Goal: Transaction & Acquisition: Book appointment/travel/reservation

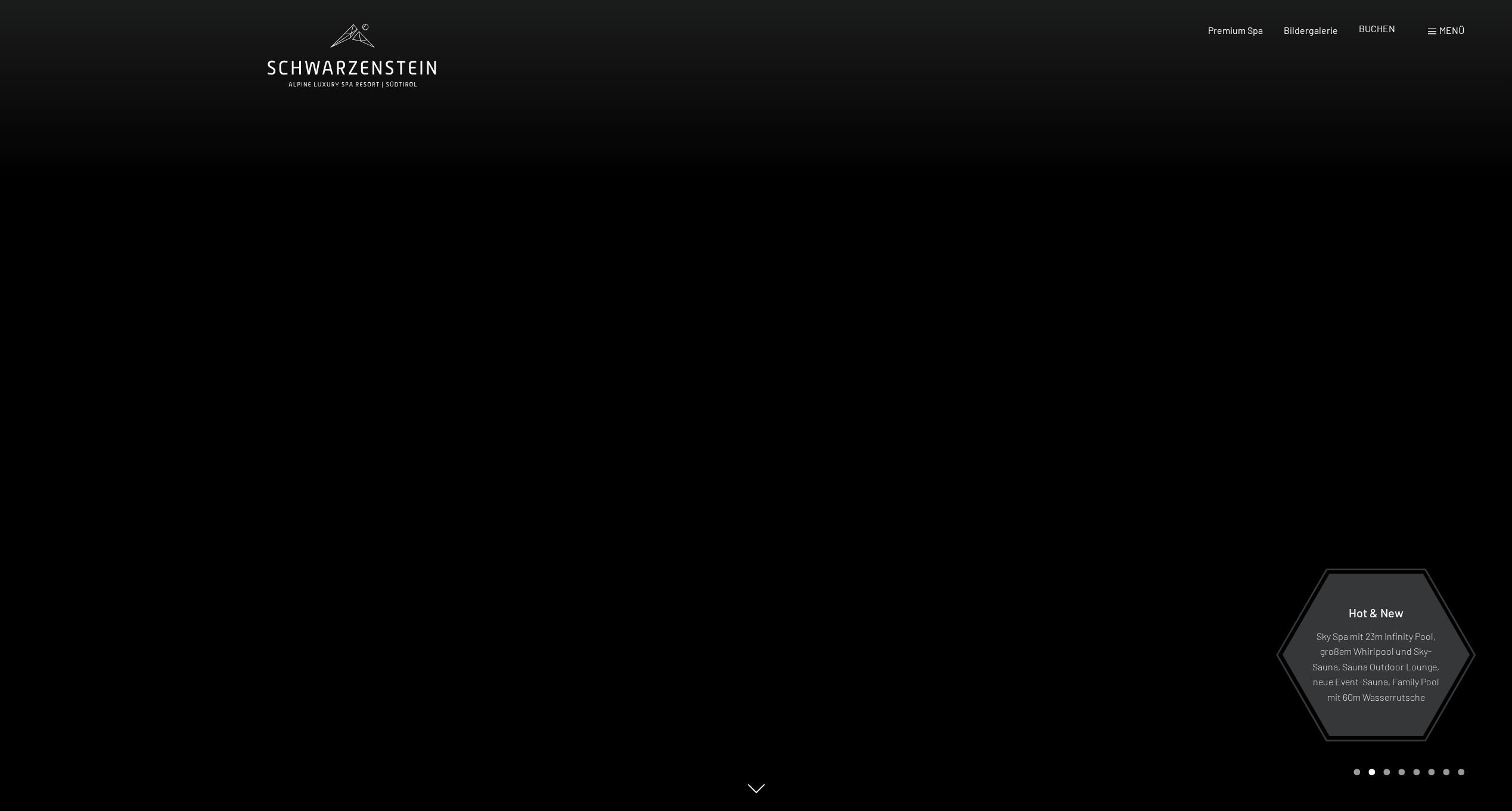
click at [1371, 25] on span "BUCHEN" at bounding box center [1377, 28] width 37 height 11
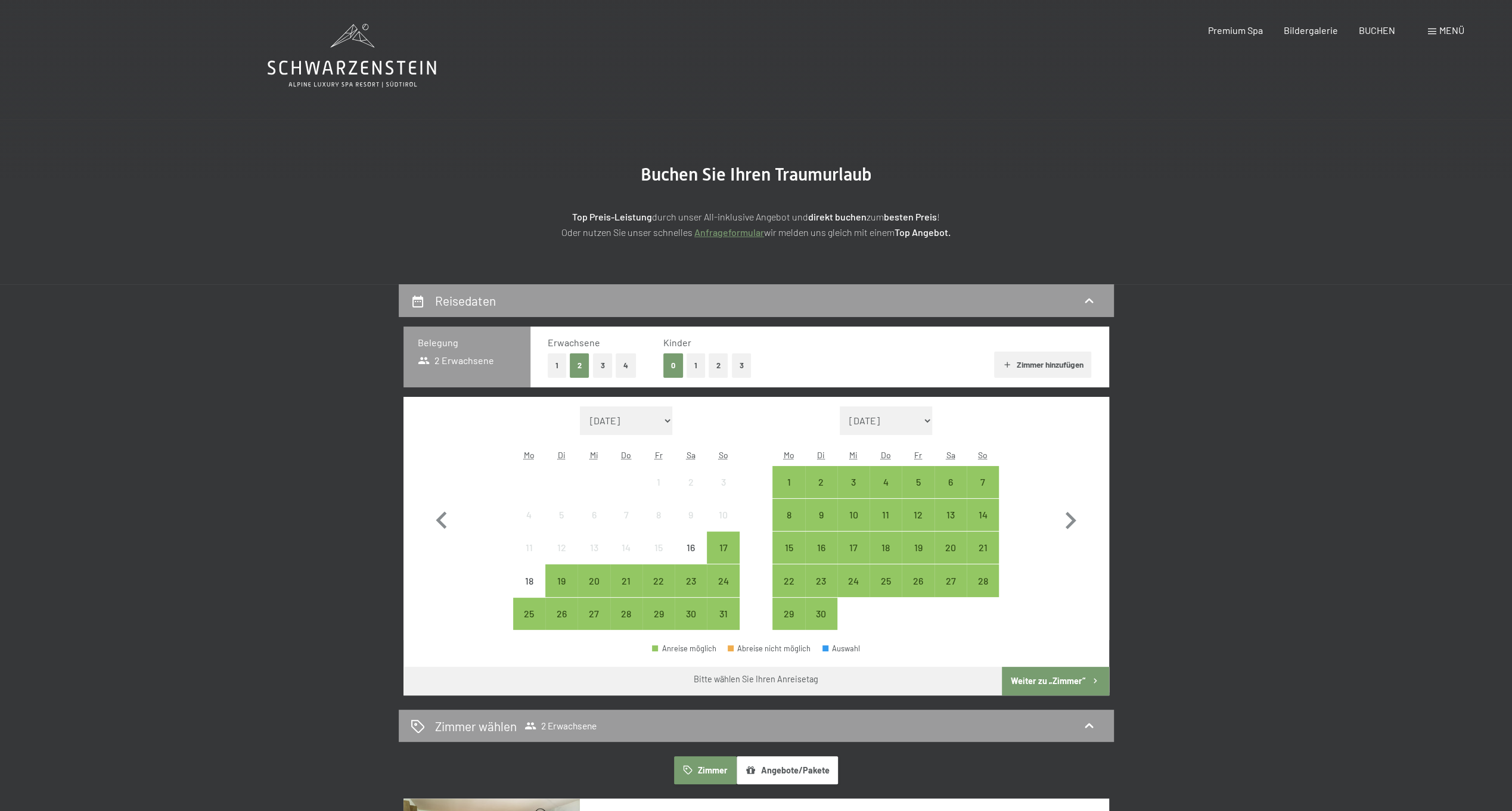
click at [559, 372] on button "1" at bounding box center [557, 365] width 19 height 25
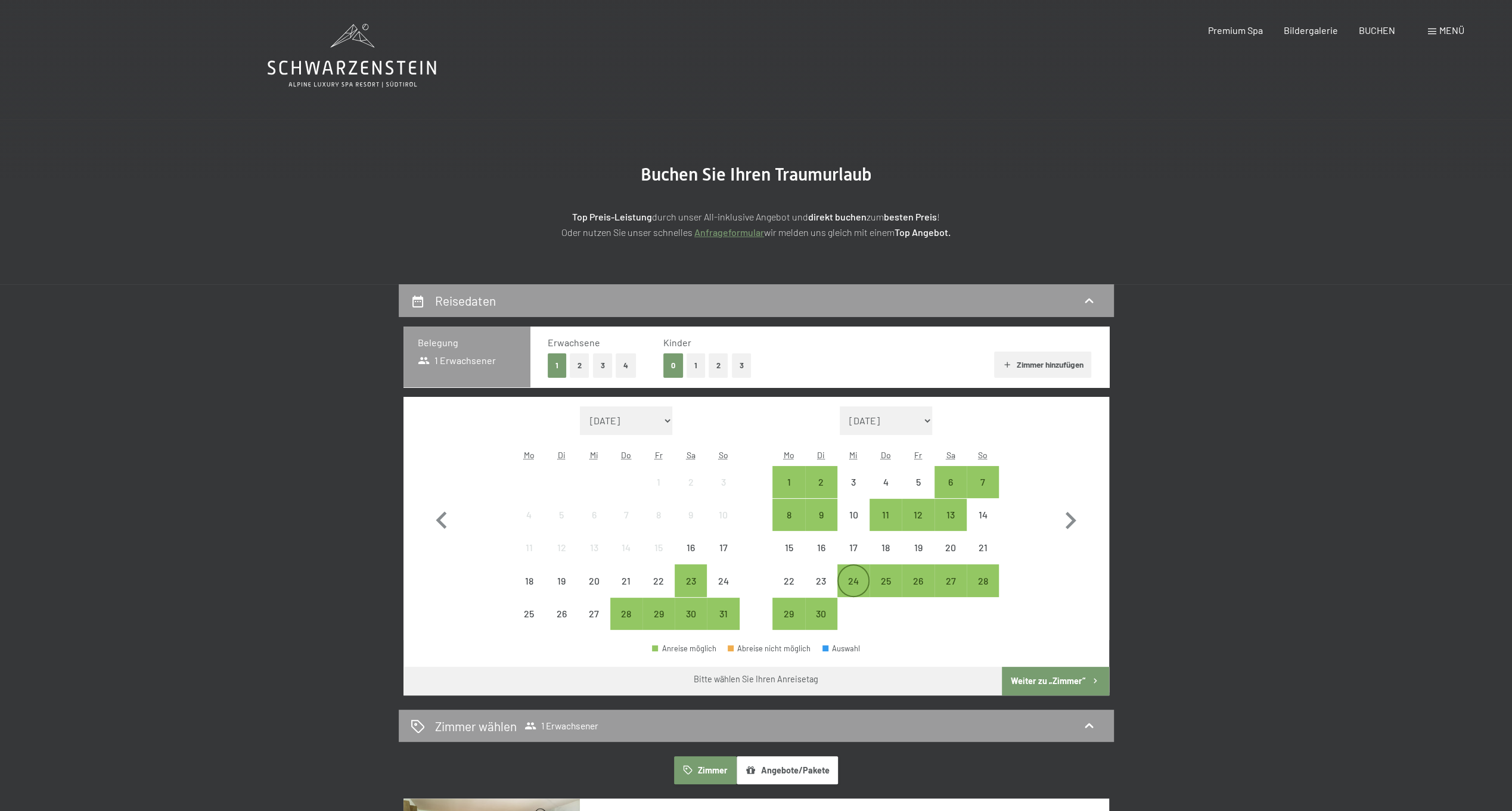
click at [858, 577] on div "24" at bounding box center [853, 590] width 30 height 30
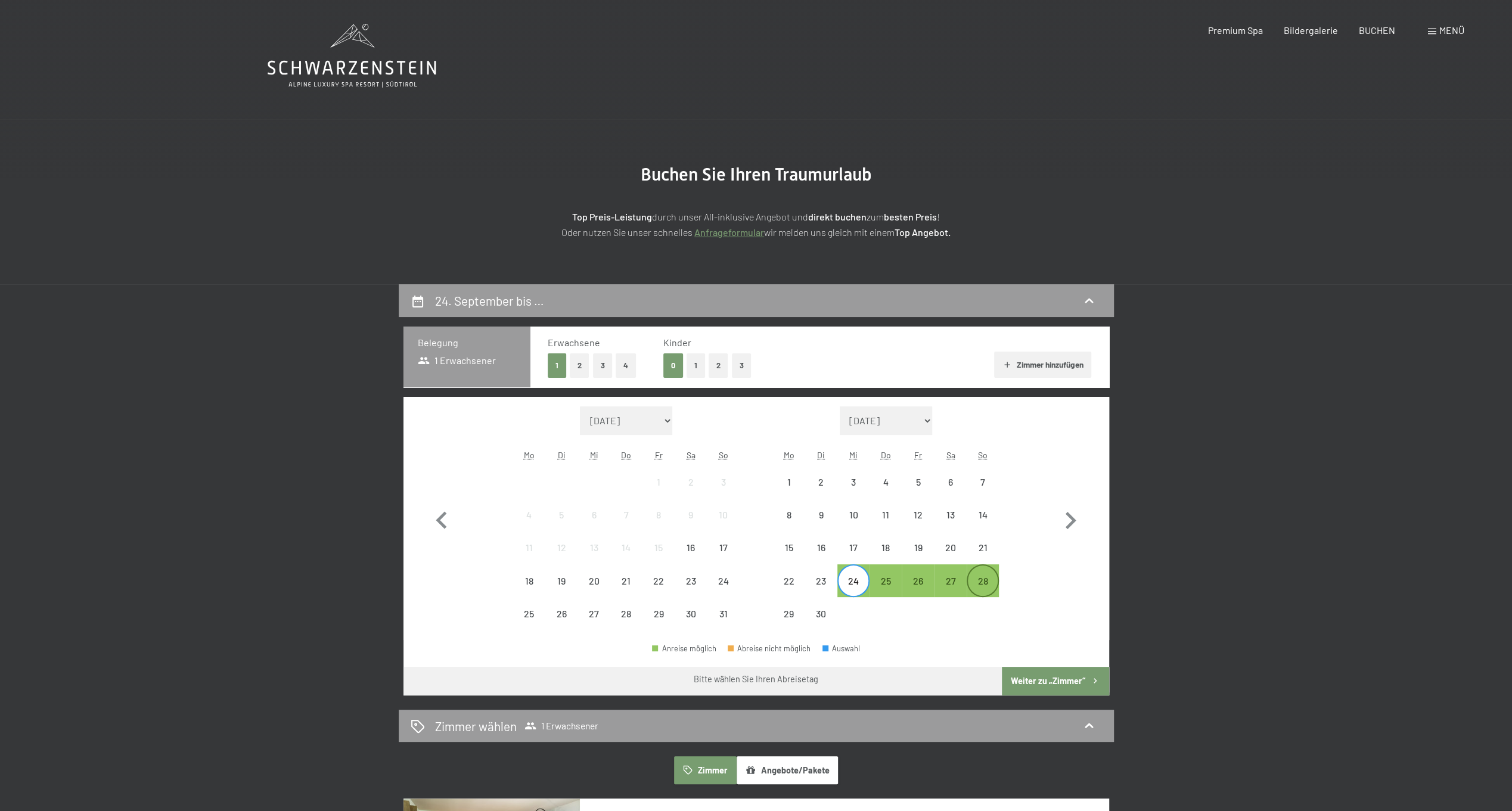
click at [968, 586] on div "28" at bounding box center [982, 590] width 30 height 30
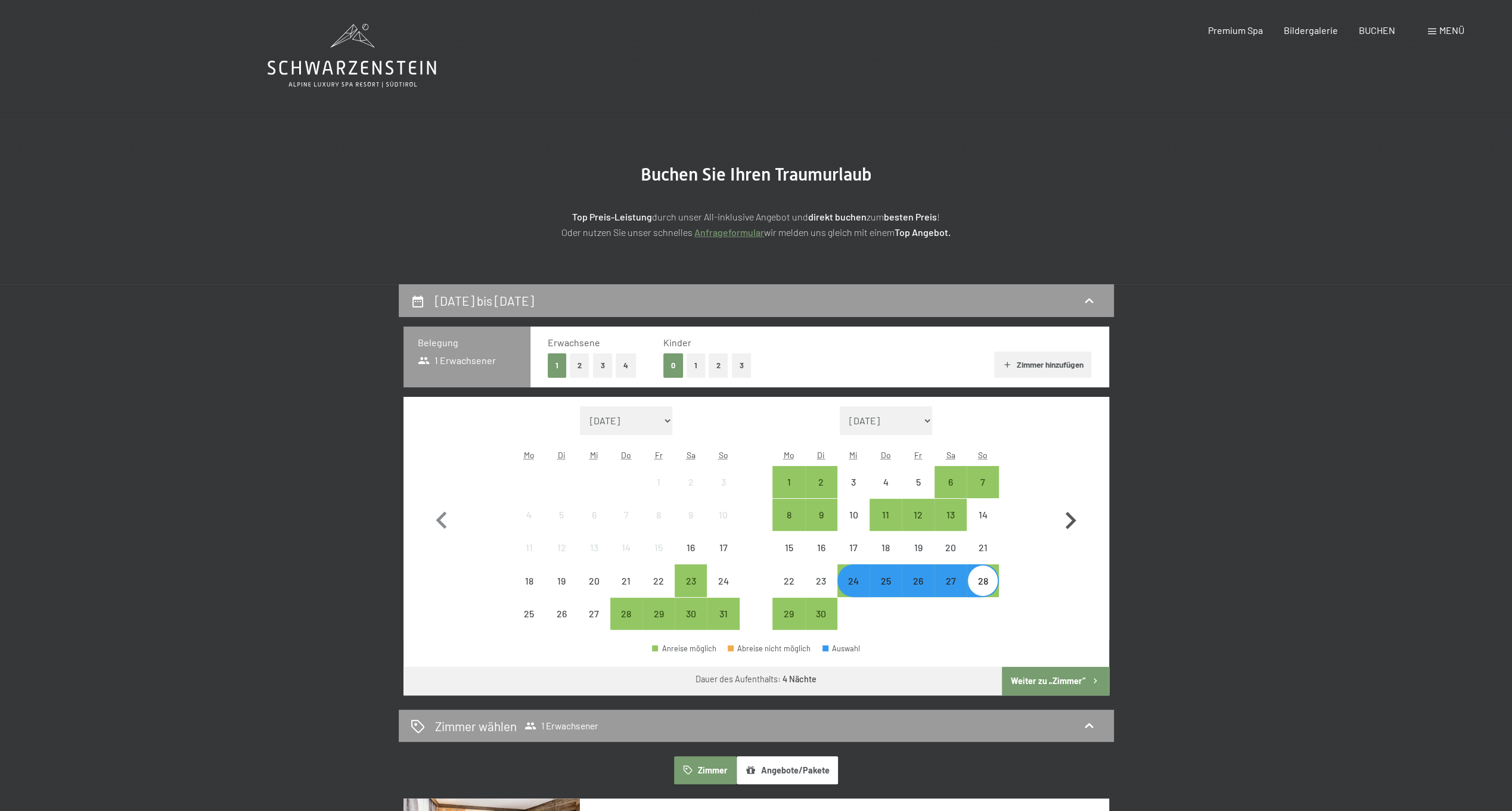
click at [1071, 515] on icon "button" at bounding box center [1071, 520] width 11 height 17
select select "2025-09-01"
select select "2025-10-01"
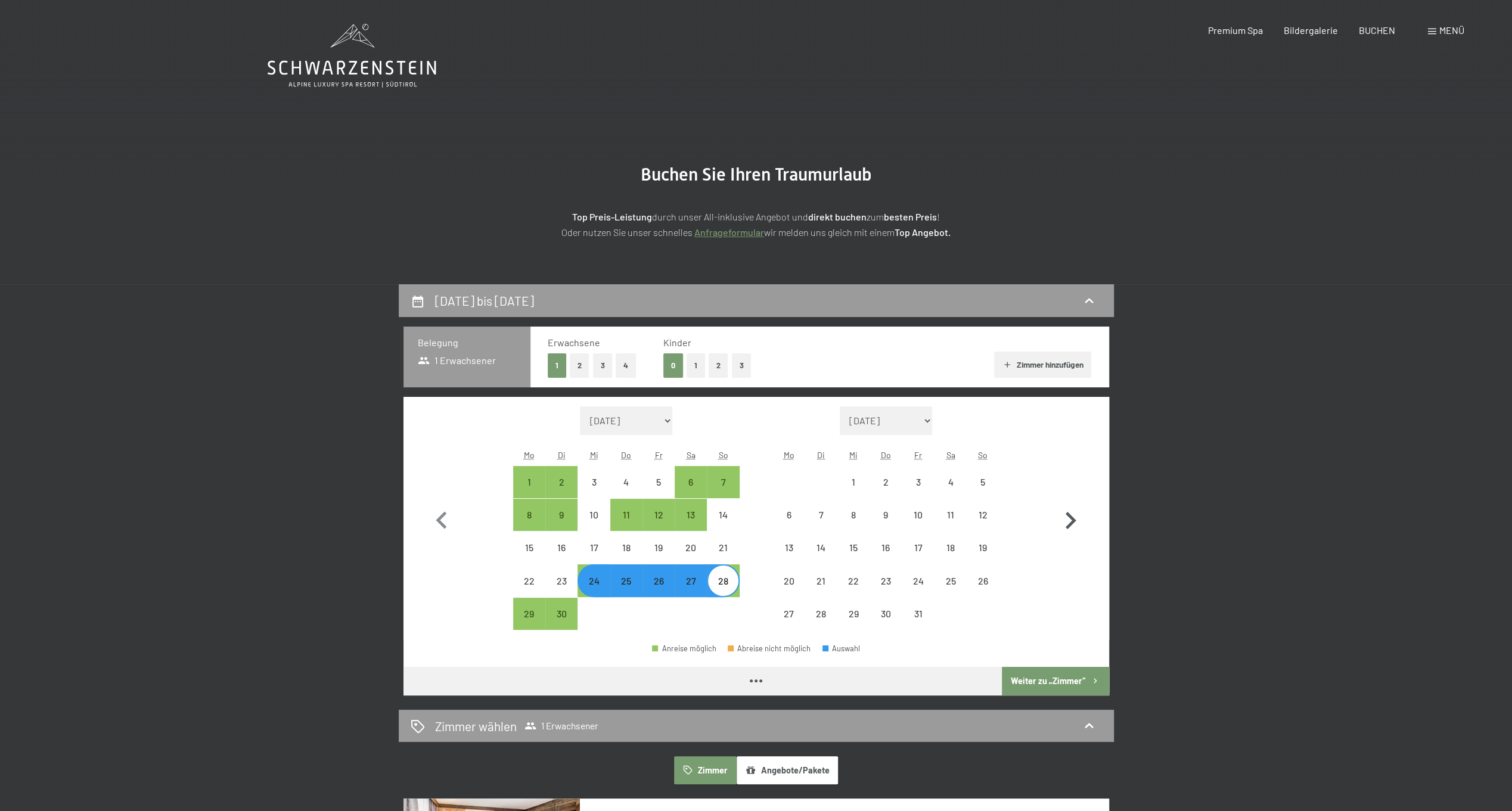
select select "2025-09-01"
select select "2025-10-01"
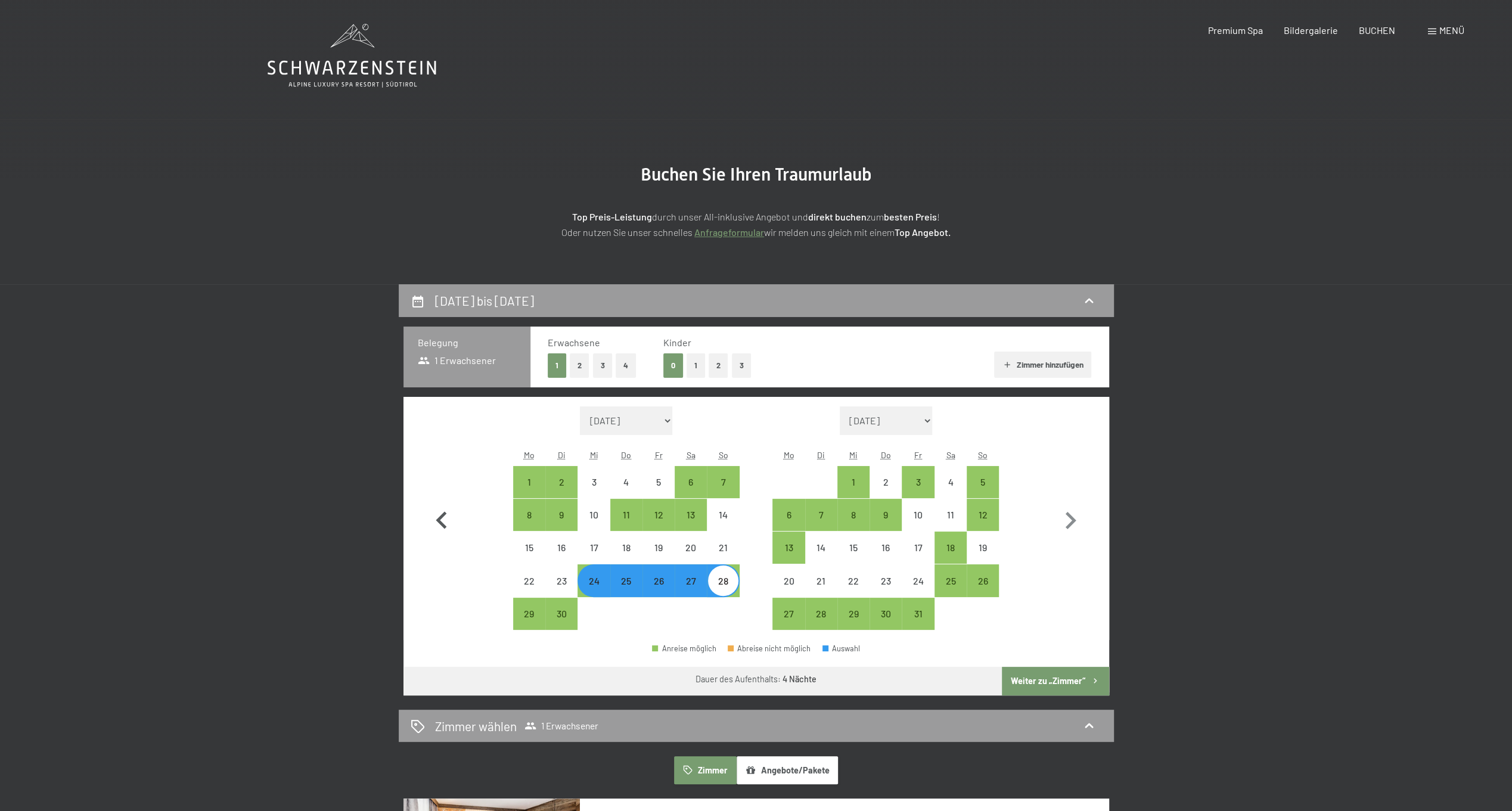
click at [446, 527] on icon "button" at bounding box center [441, 519] width 11 height 17
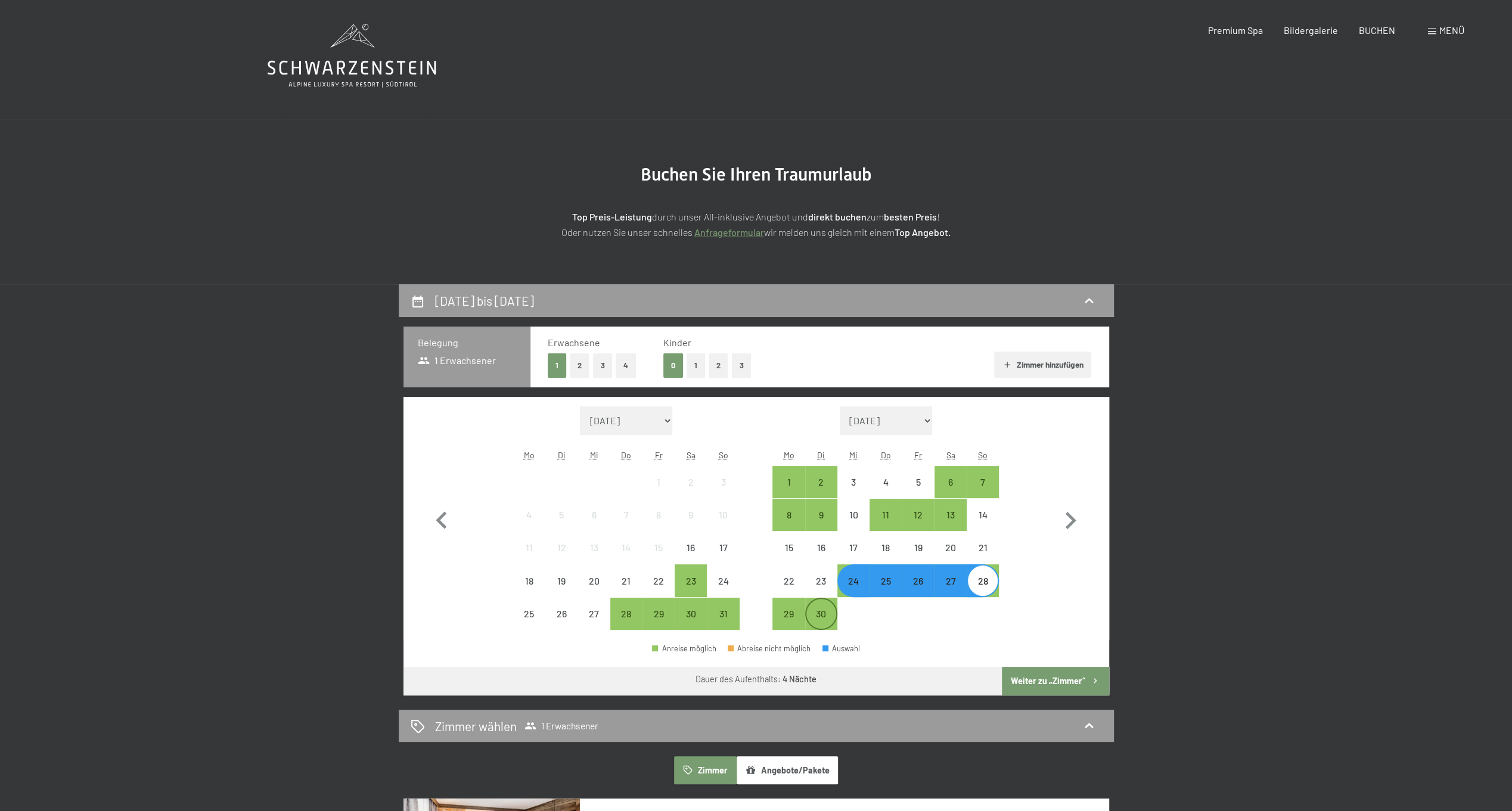
click at [823, 614] on div "30" at bounding box center [821, 623] width 30 height 30
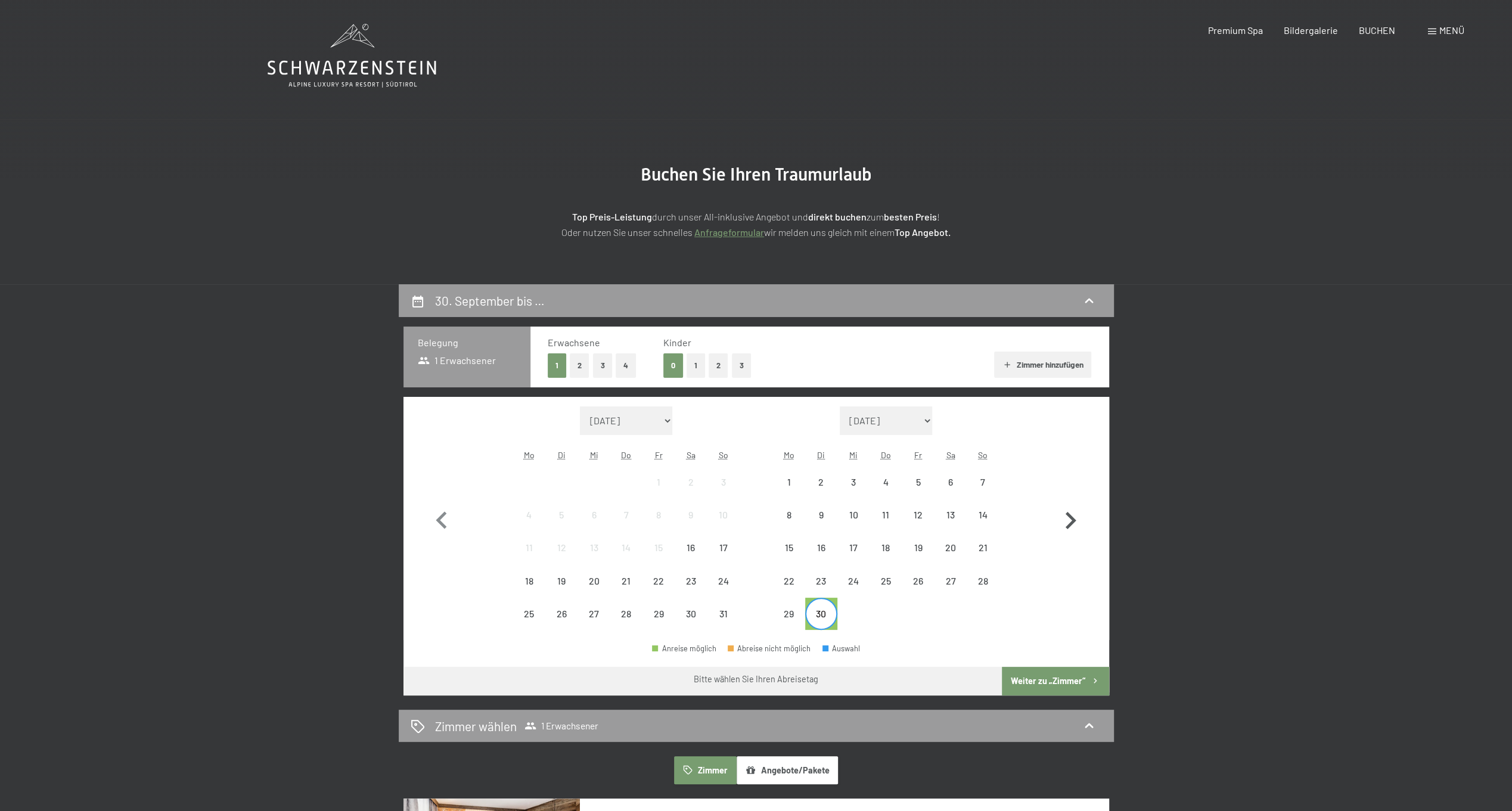
click at [1077, 519] on icon "button" at bounding box center [1070, 520] width 35 height 35
select select "2025-09-01"
select select "2025-10-01"
click at [1073, 524] on icon "button" at bounding box center [1070, 520] width 35 height 35
select select "2025-10-01"
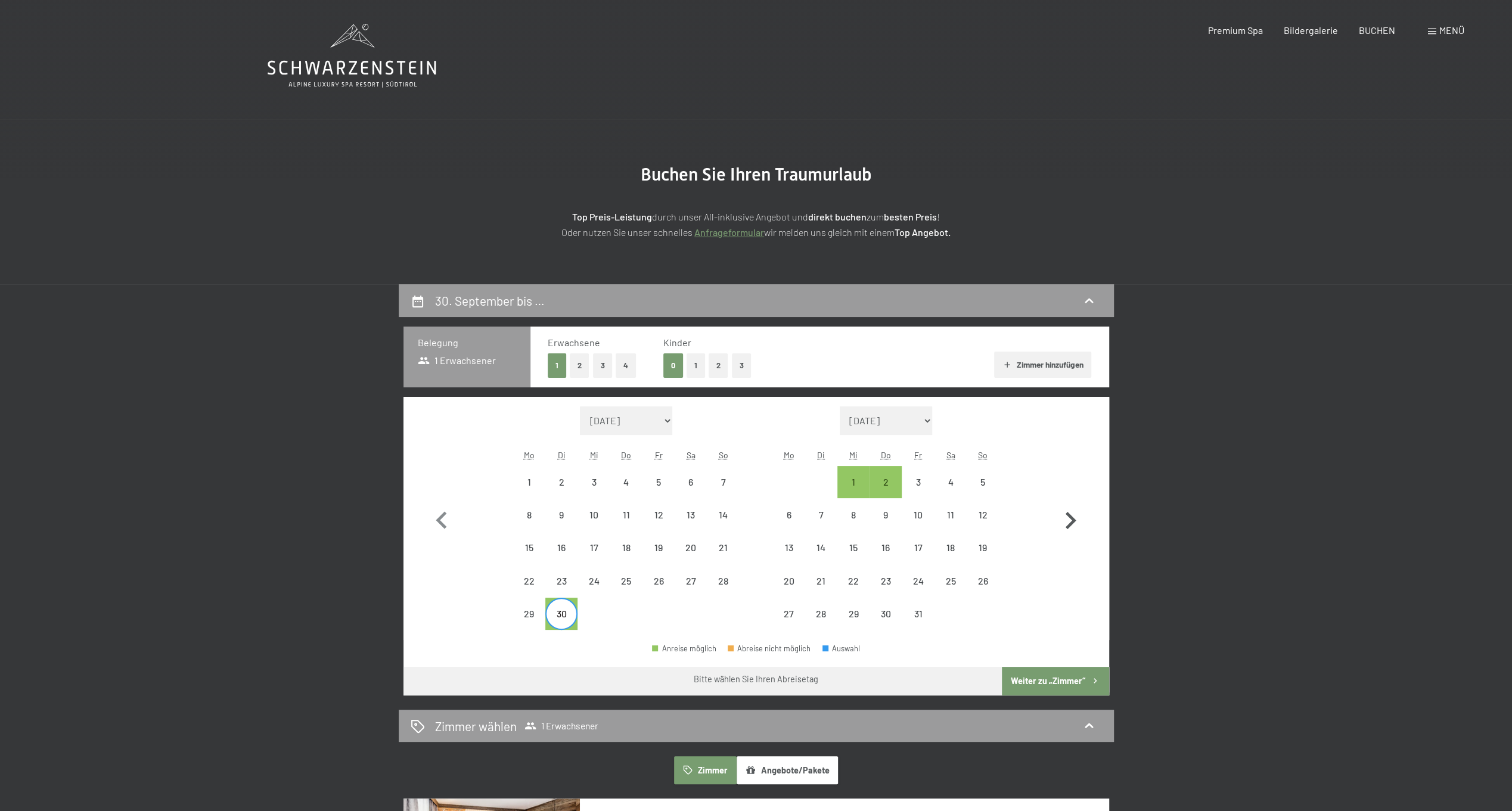
select select "2025-11-01"
select select "2025-10-01"
select select "2025-11-01"
click at [442, 518] on icon "button" at bounding box center [441, 520] width 35 height 35
select select "2025-09-01"
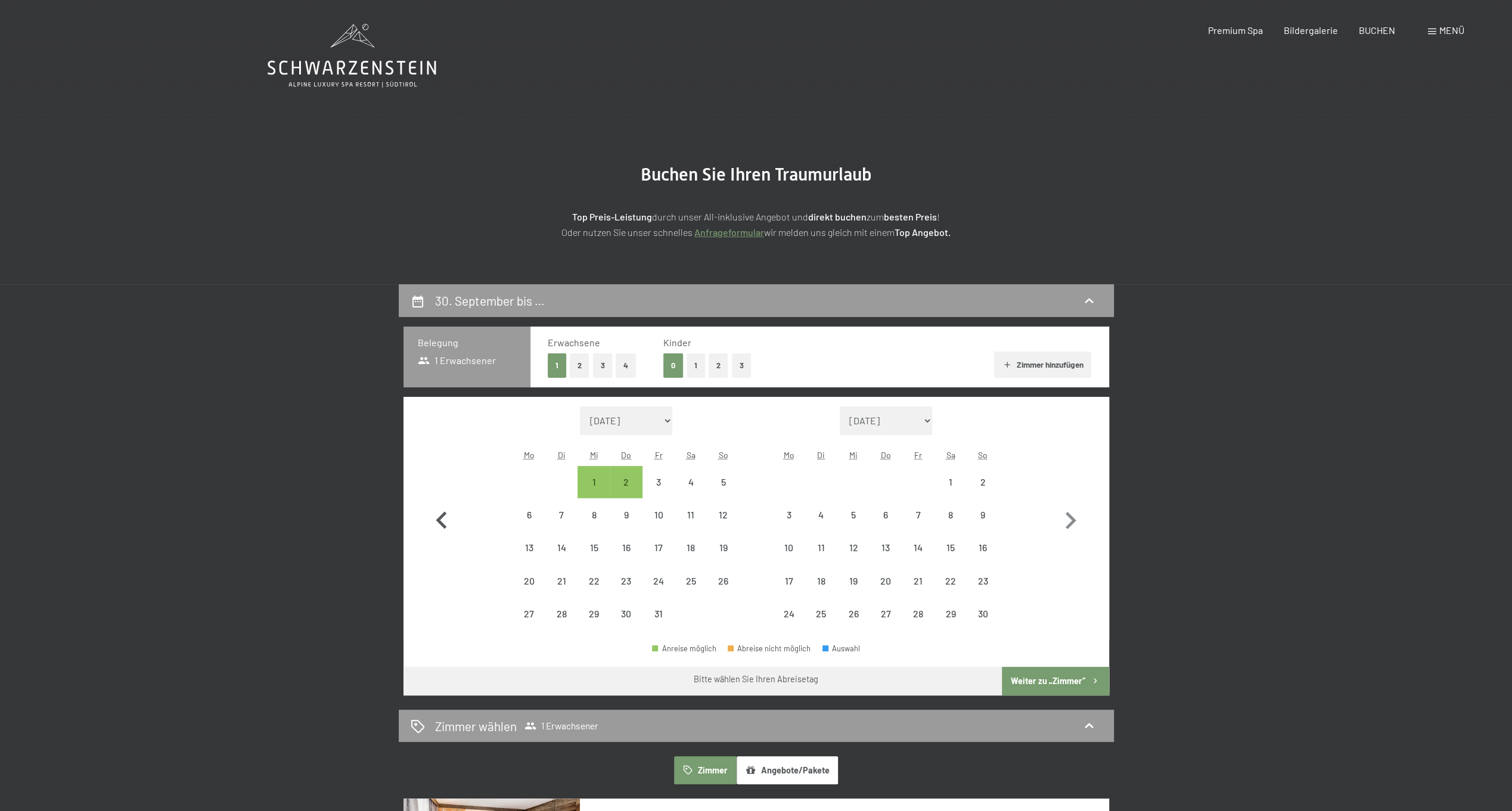
select select "2025-10-01"
click at [895, 484] on div "2" at bounding box center [886, 492] width 30 height 30
select select "2025-09-01"
select select "2025-10-01"
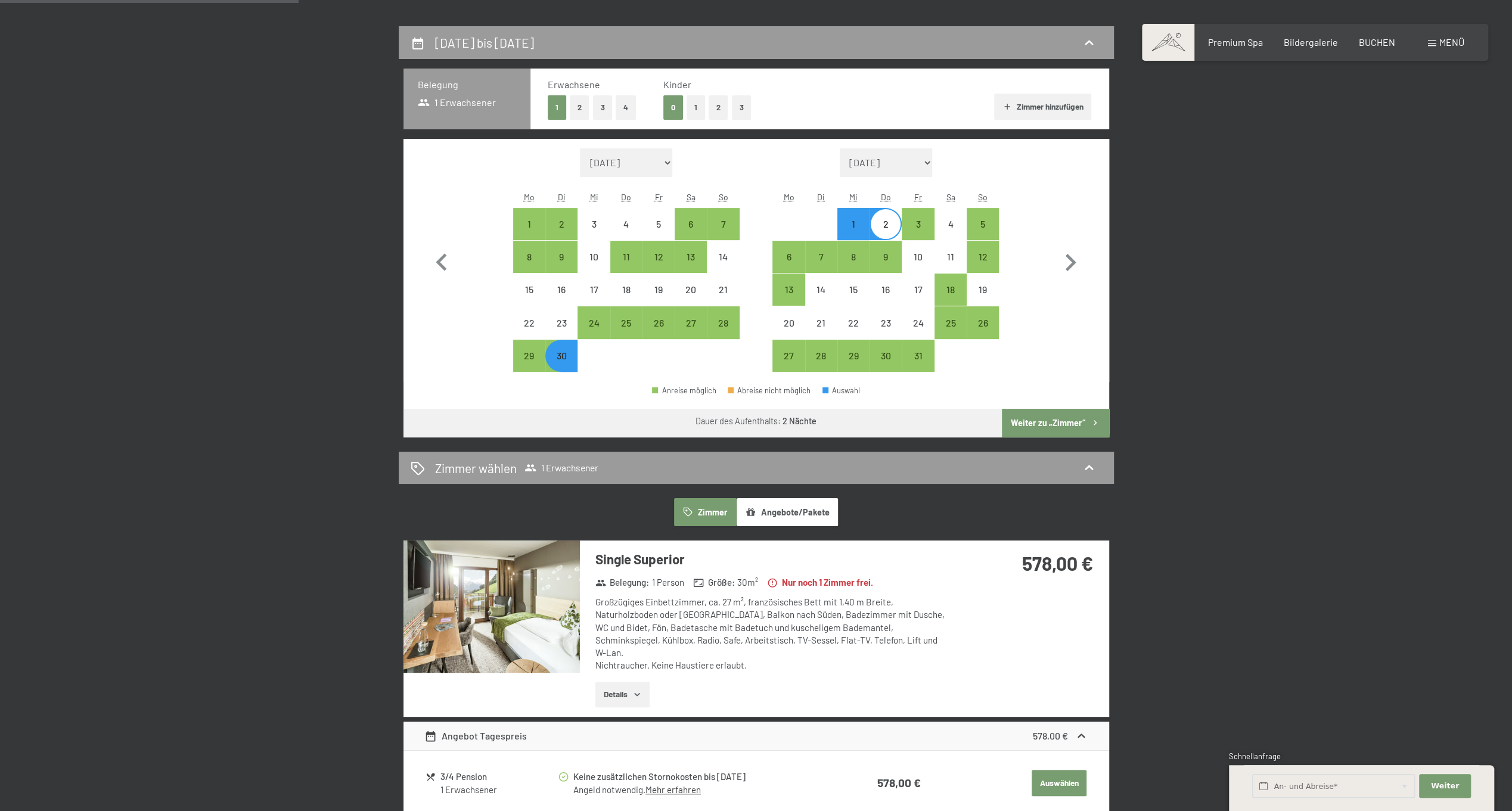
scroll to position [60, 0]
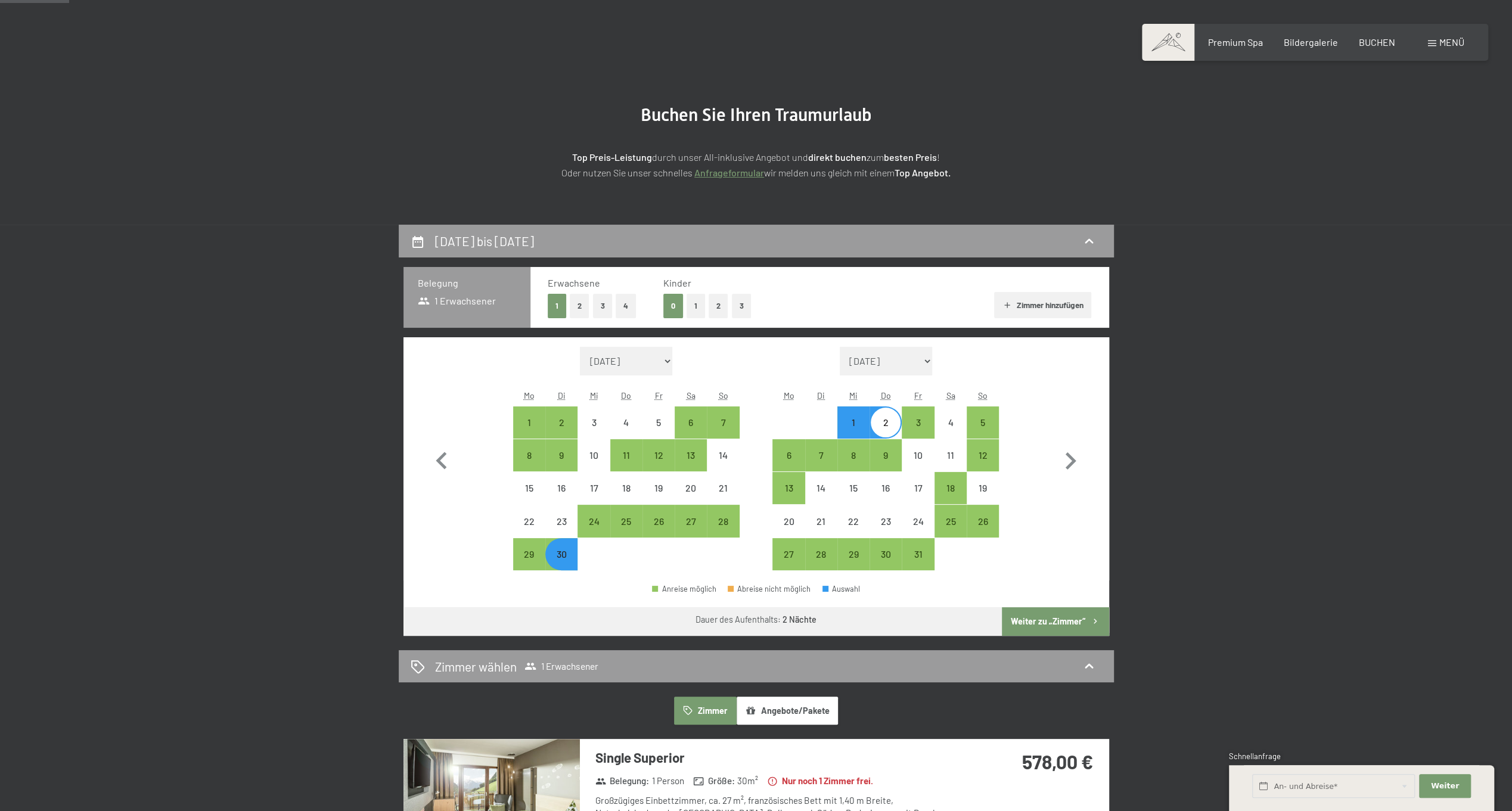
click at [580, 302] on button "2" at bounding box center [579, 305] width 20 height 25
select select "2025-09-01"
select select "2025-10-01"
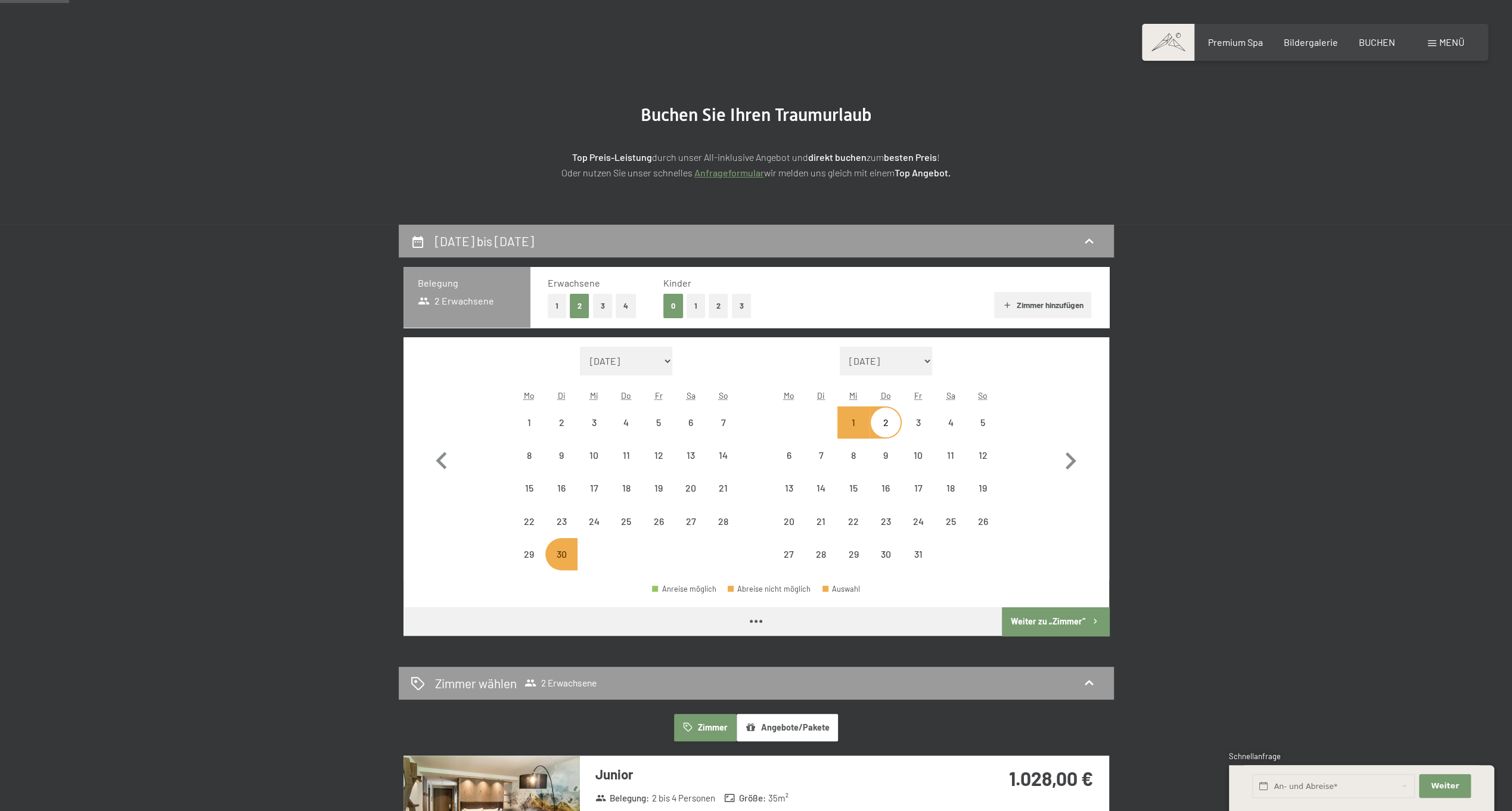
select select "2025-09-01"
select select "2025-10-01"
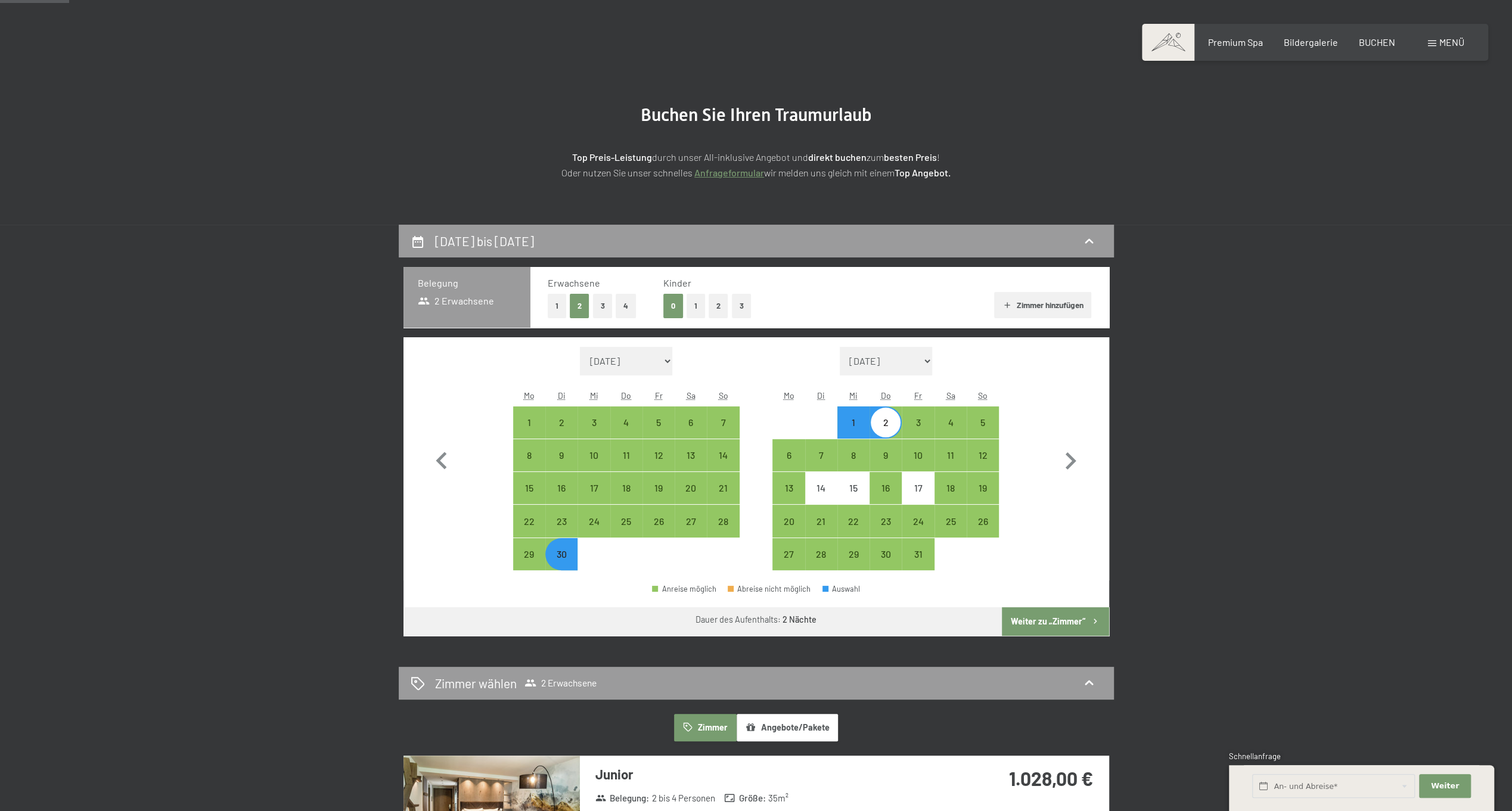
click at [625, 307] on button "4" at bounding box center [626, 305] width 20 height 25
select select "2025-09-01"
select select "2025-10-01"
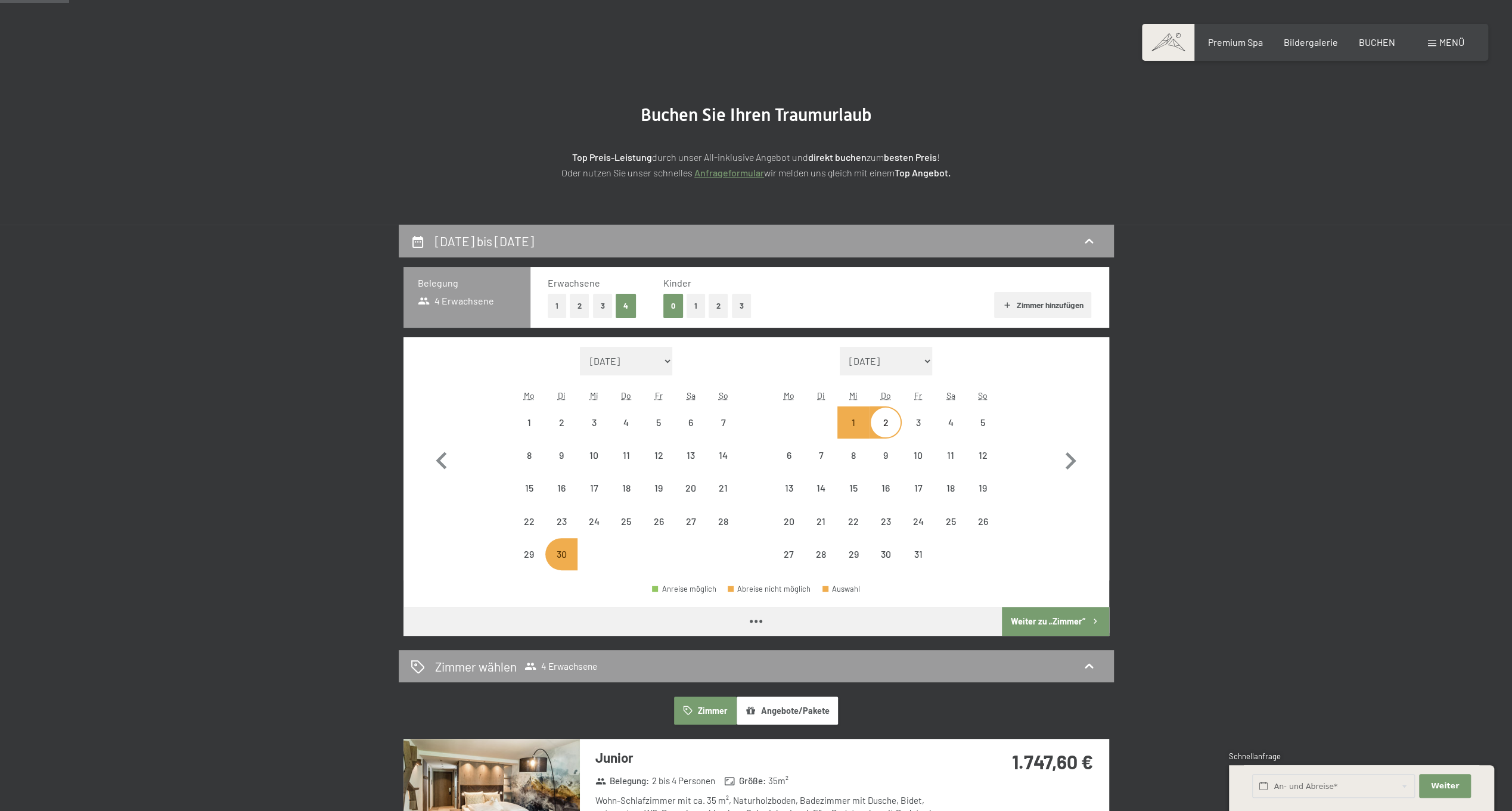
select select "2025-09-01"
select select "2025-10-01"
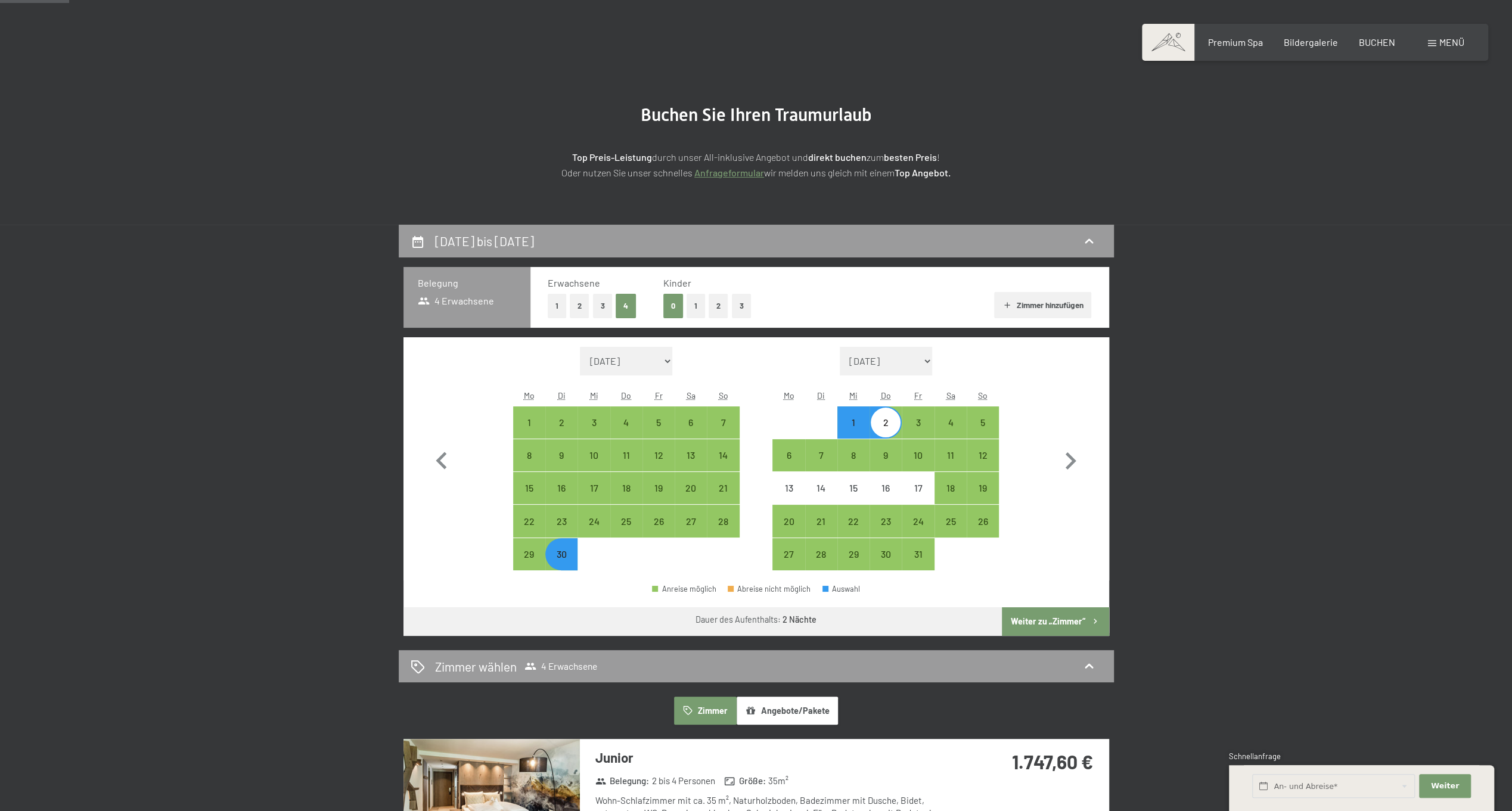
click at [558, 305] on button "1" at bounding box center [557, 305] width 19 height 25
select select "2025-09-01"
select select "2025-10-01"
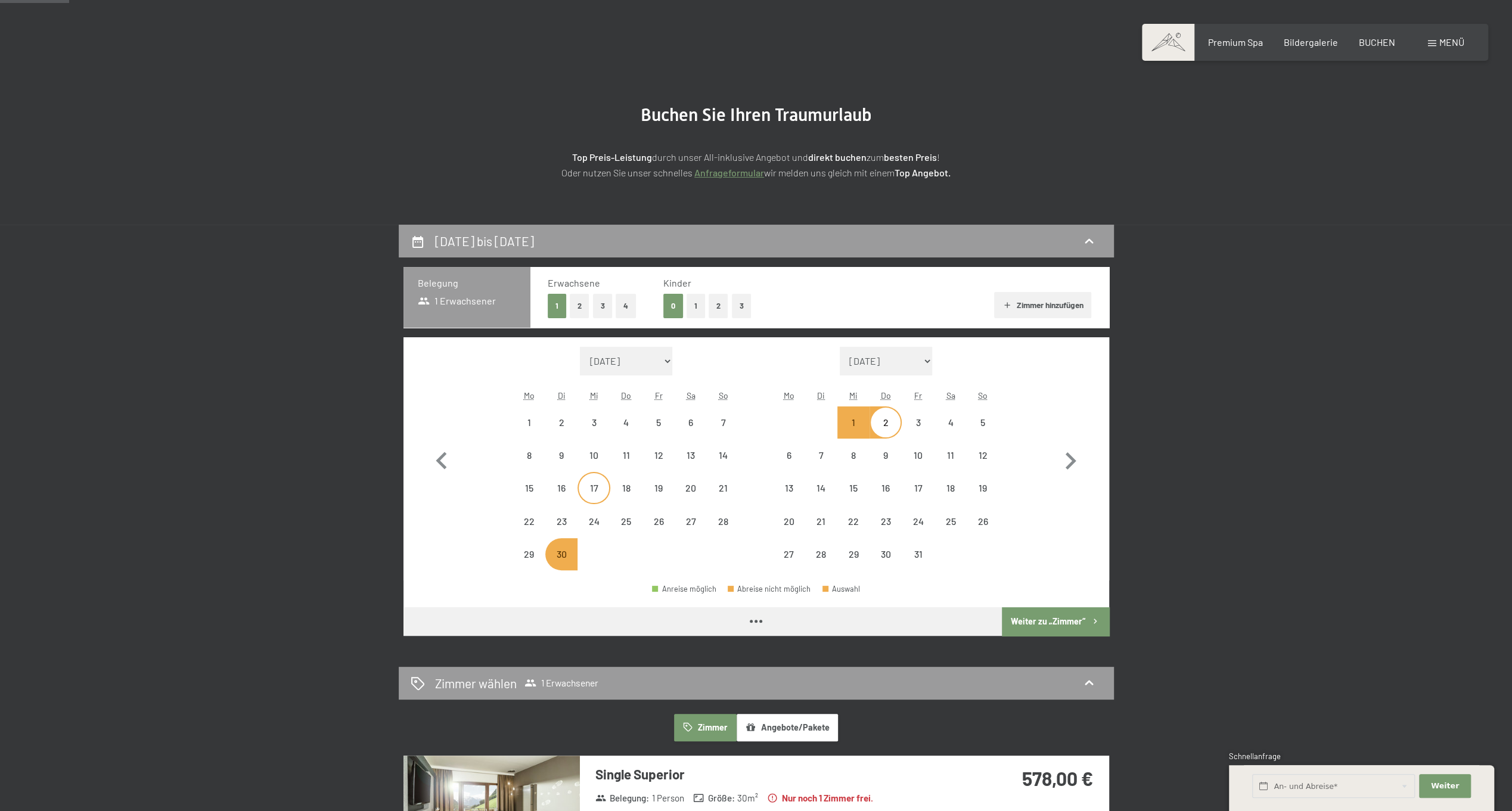
select select "2025-09-01"
select select "2025-10-01"
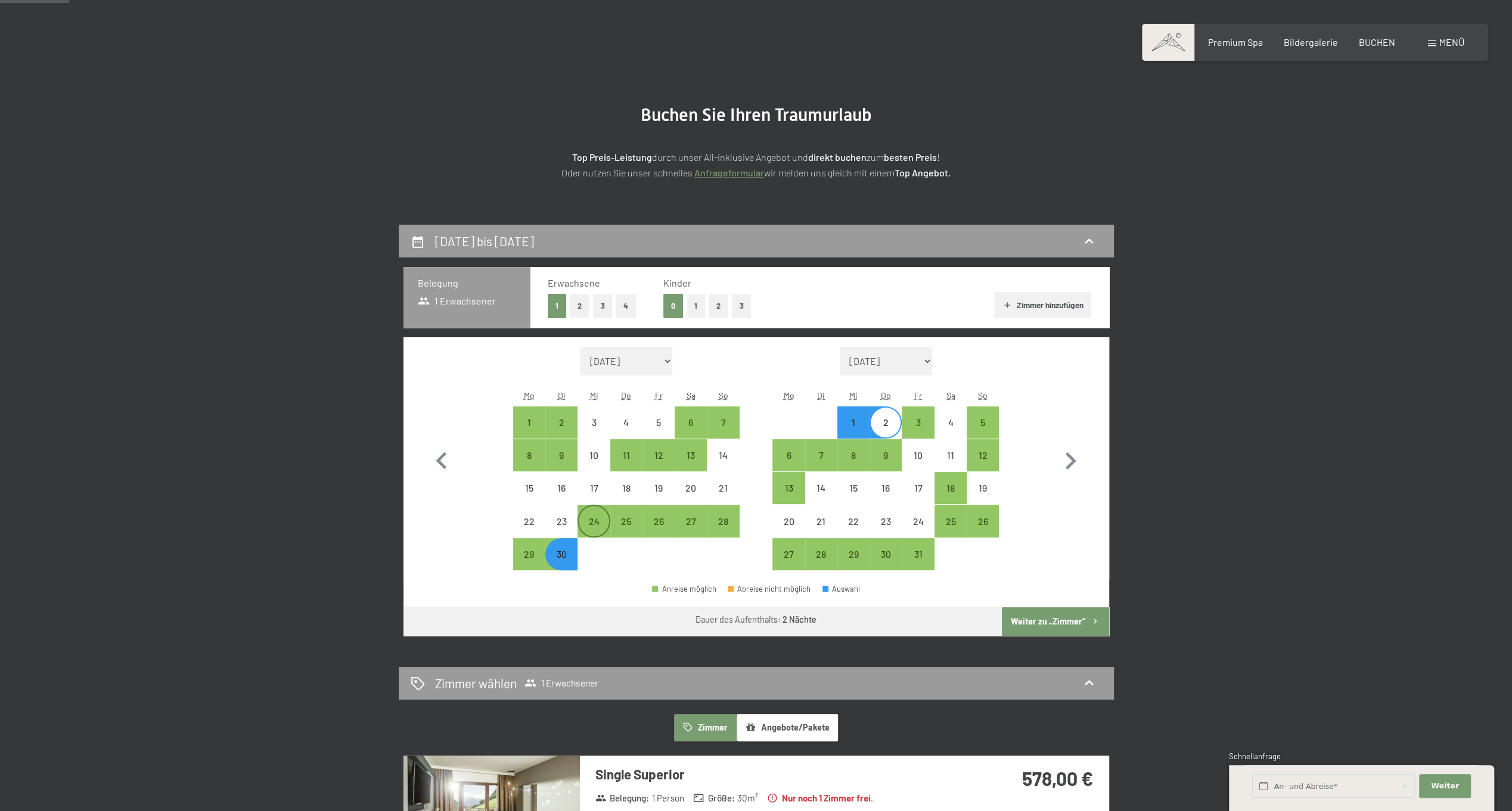
click at [590, 513] on div "24" at bounding box center [593, 520] width 30 height 30
select select "2025-09-01"
select select "2025-10-01"
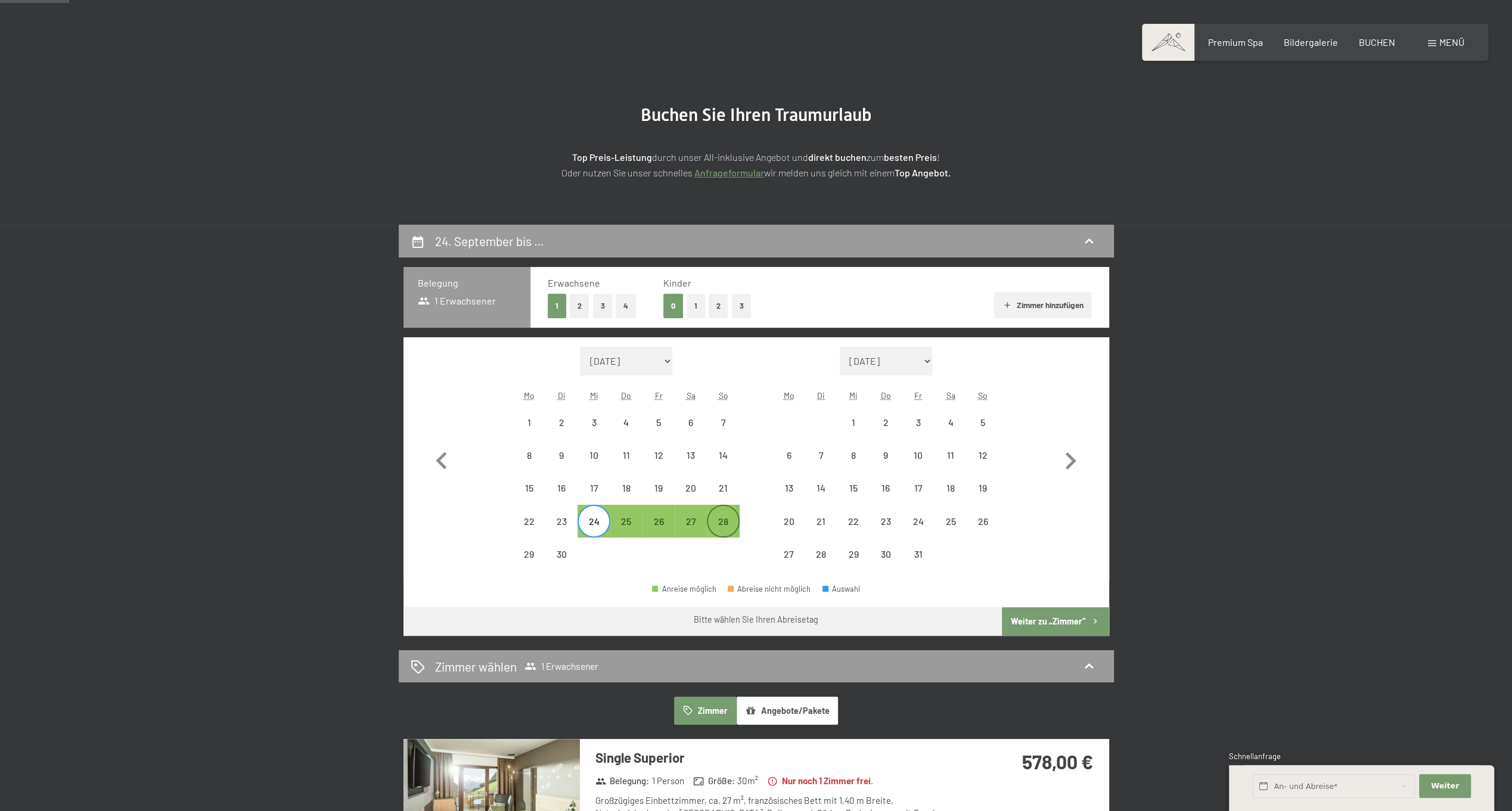
click at [722, 529] on div "28" at bounding box center [723, 531] width 30 height 30
select select "2025-09-01"
select select "2025-10-01"
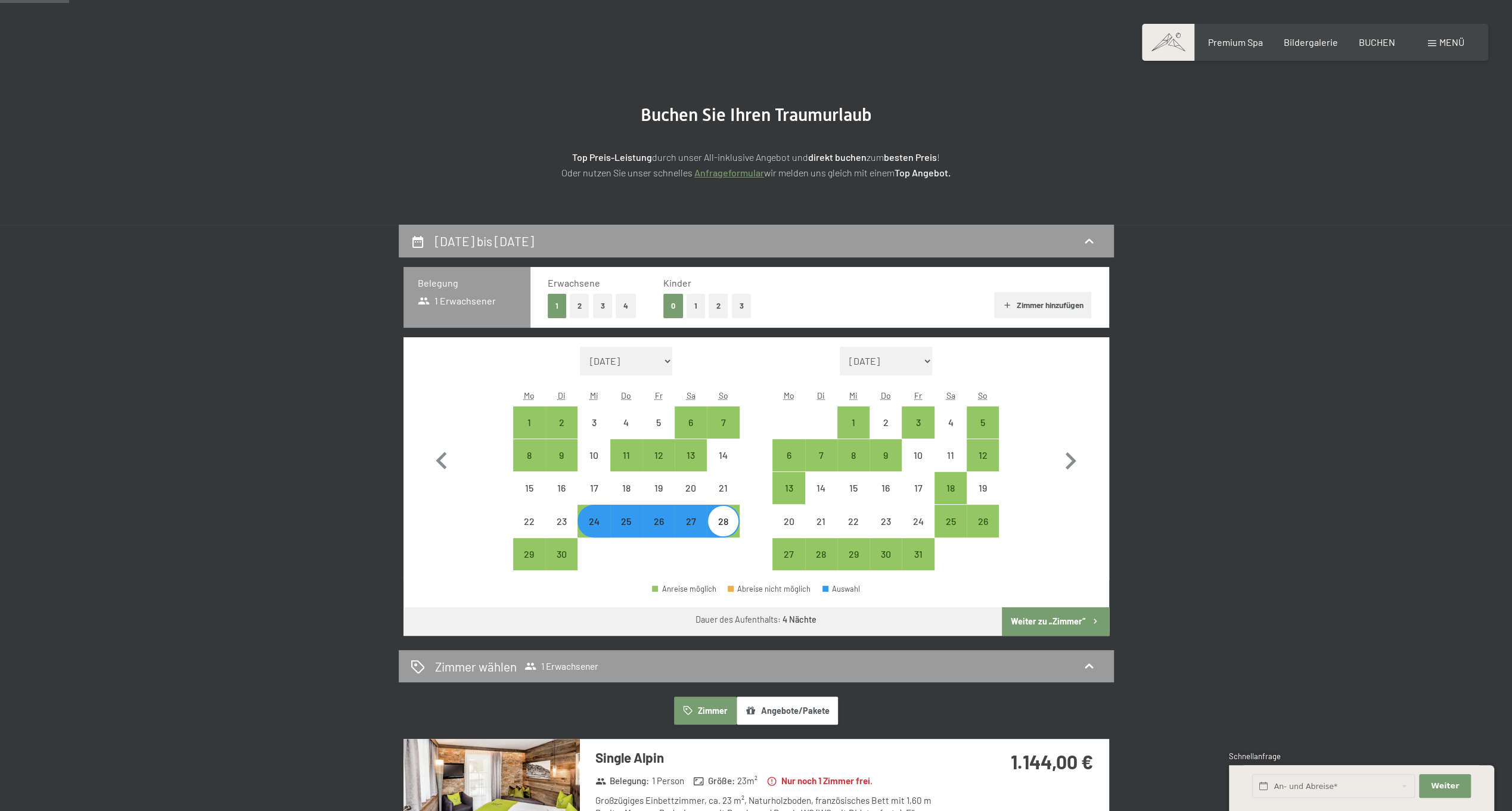
click at [1030, 622] on button "Weiter zu „Zimmer“" at bounding box center [1055, 622] width 107 height 29
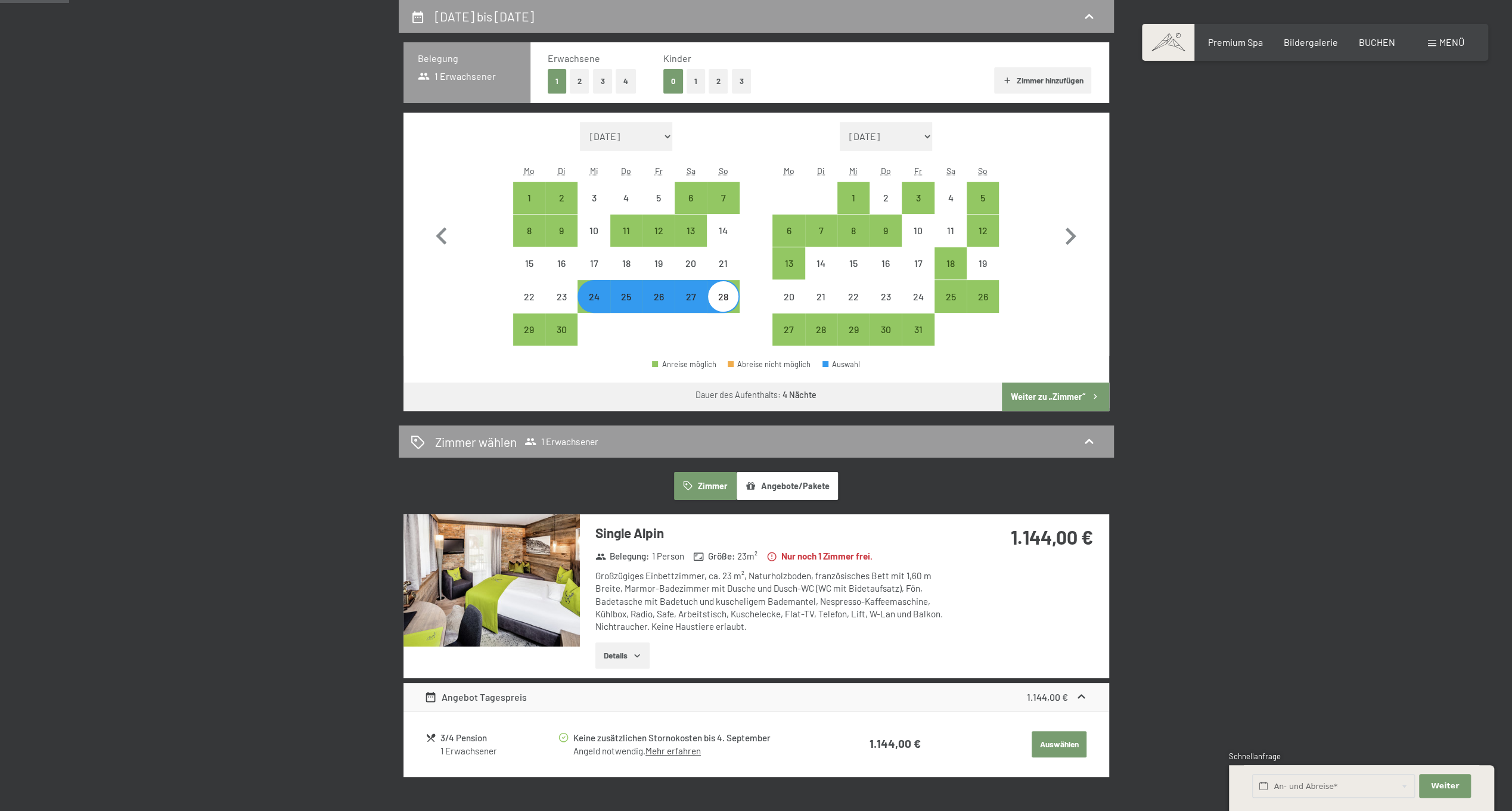
select select "2025-09-01"
select select "2025-10-01"
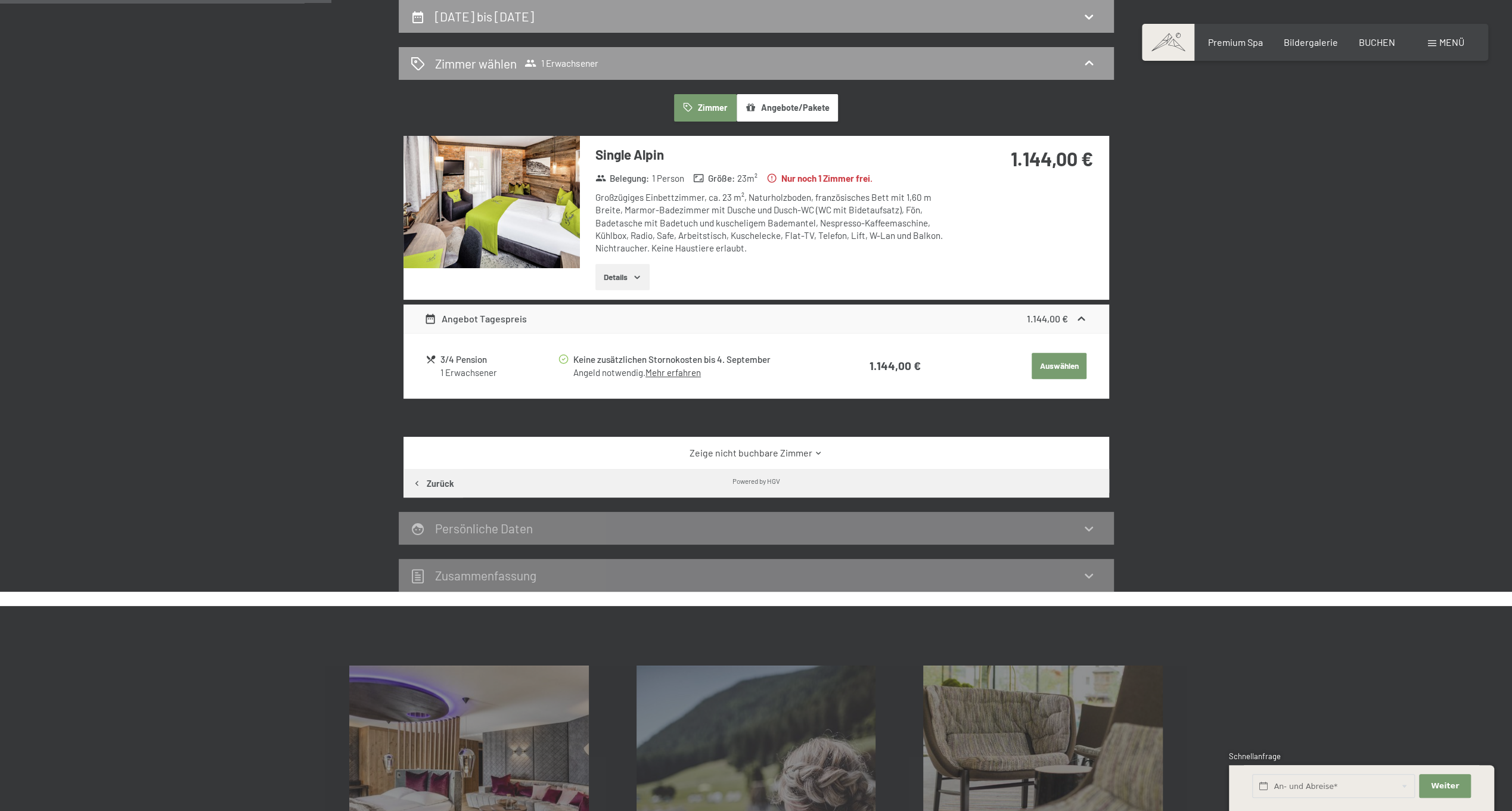
click at [631, 272] on button "Details" at bounding box center [623, 276] width 55 height 26
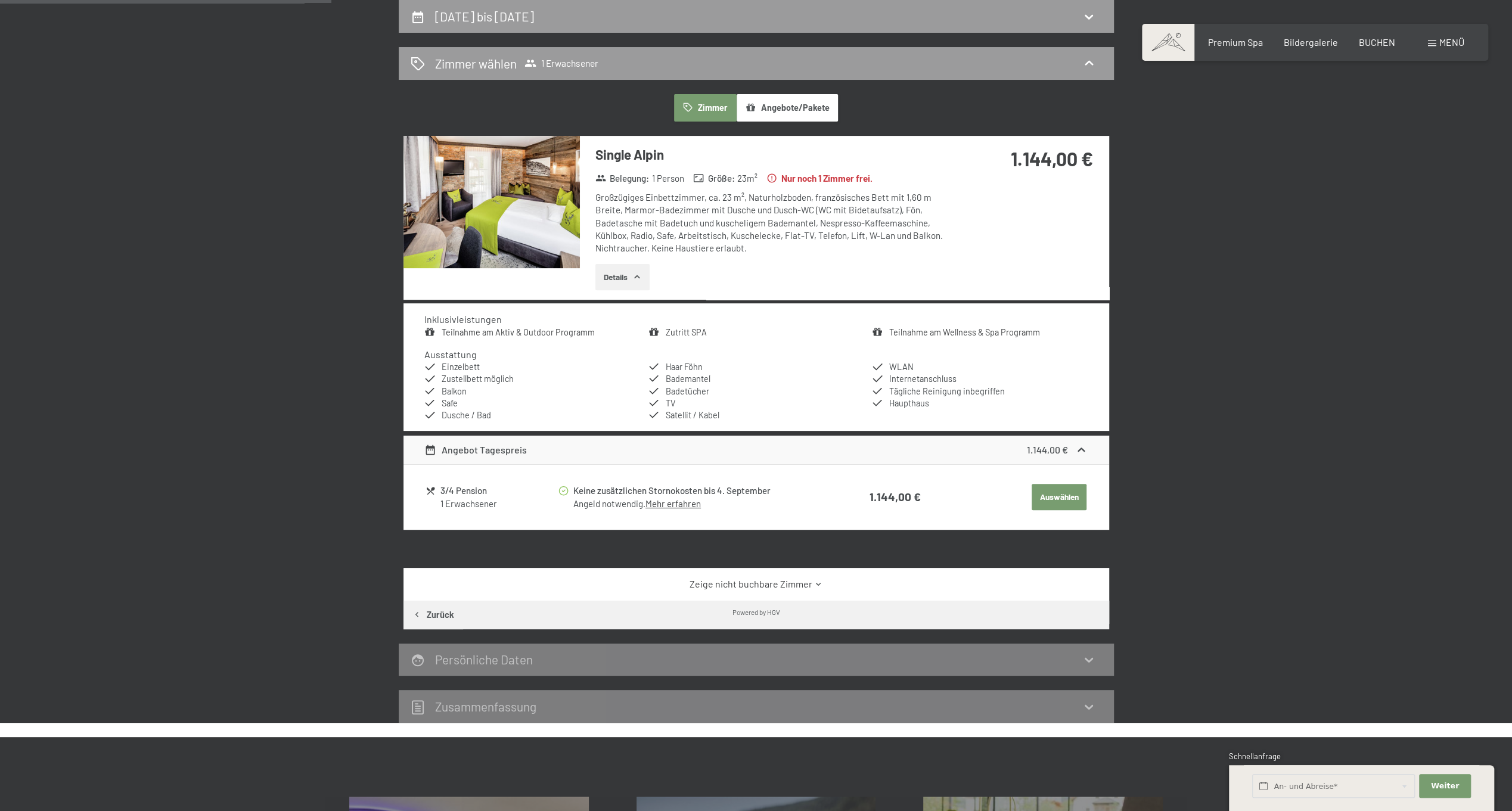
click at [493, 193] on img at bounding box center [491, 201] width 177 height 132
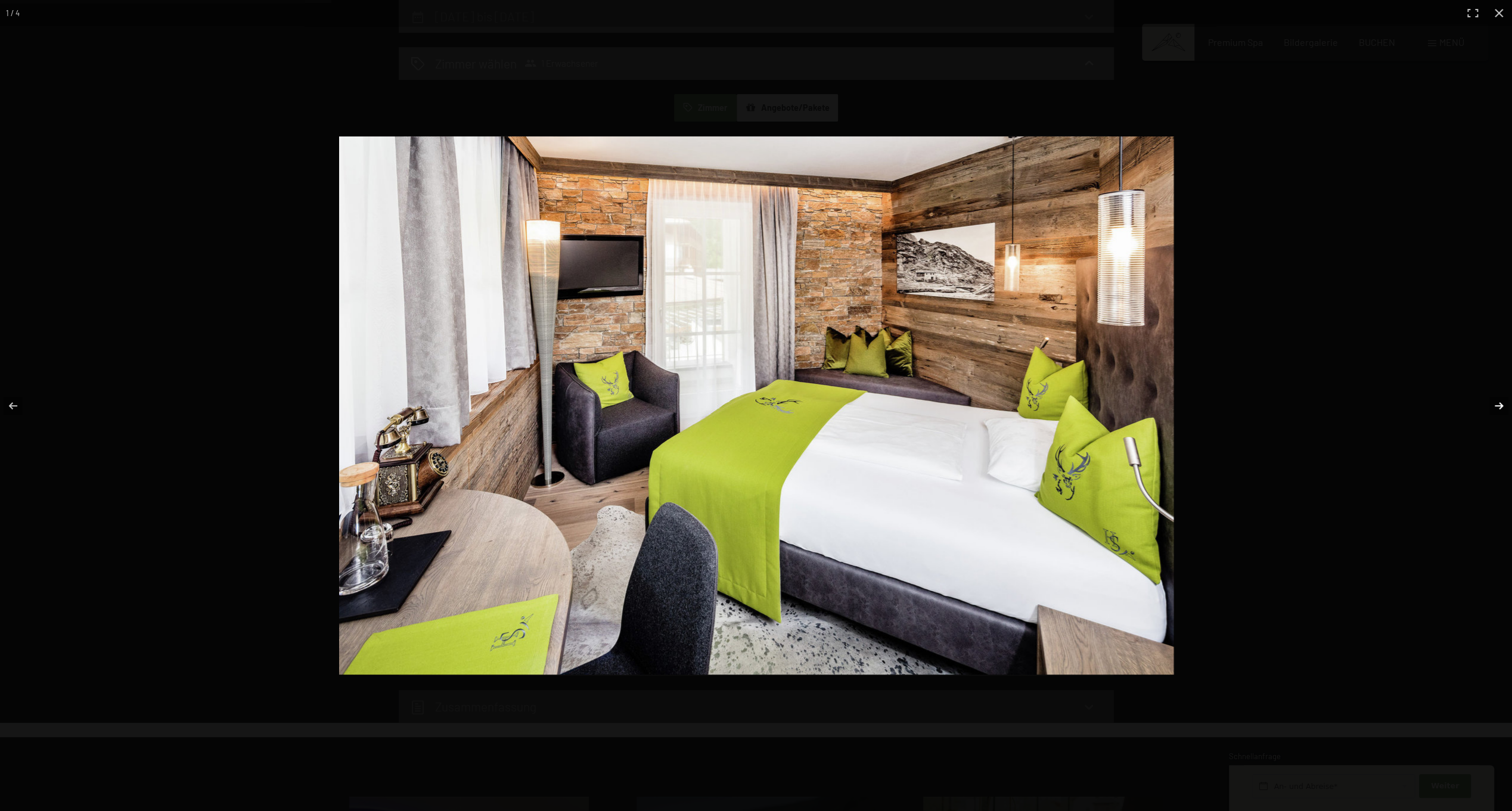
click at [1502, 404] on button "button" at bounding box center [1491, 406] width 42 height 60
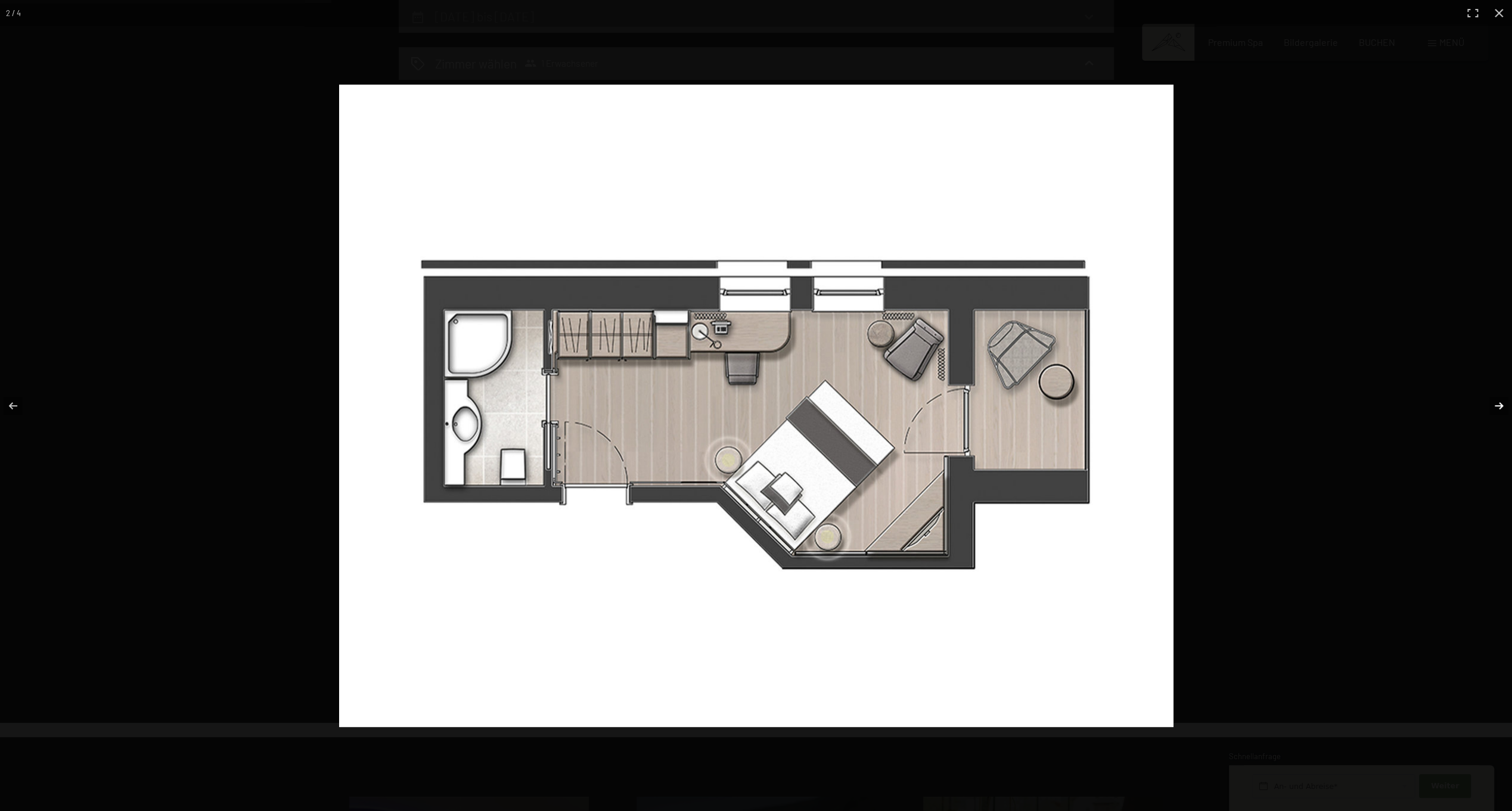
click at [1494, 403] on button "button" at bounding box center [1491, 406] width 42 height 60
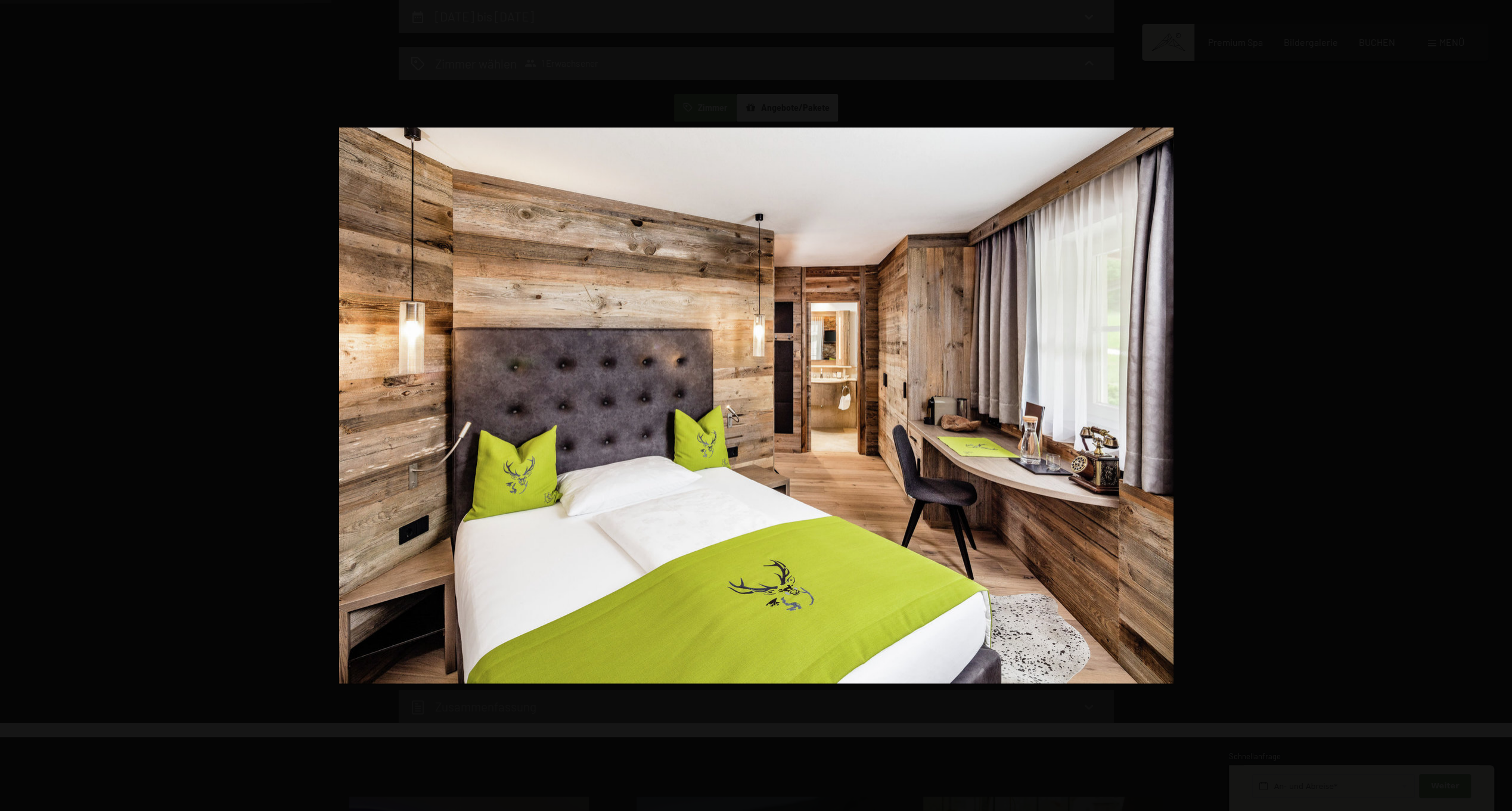
click at [1494, 403] on button "button" at bounding box center [1491, 406] width 42 height 60
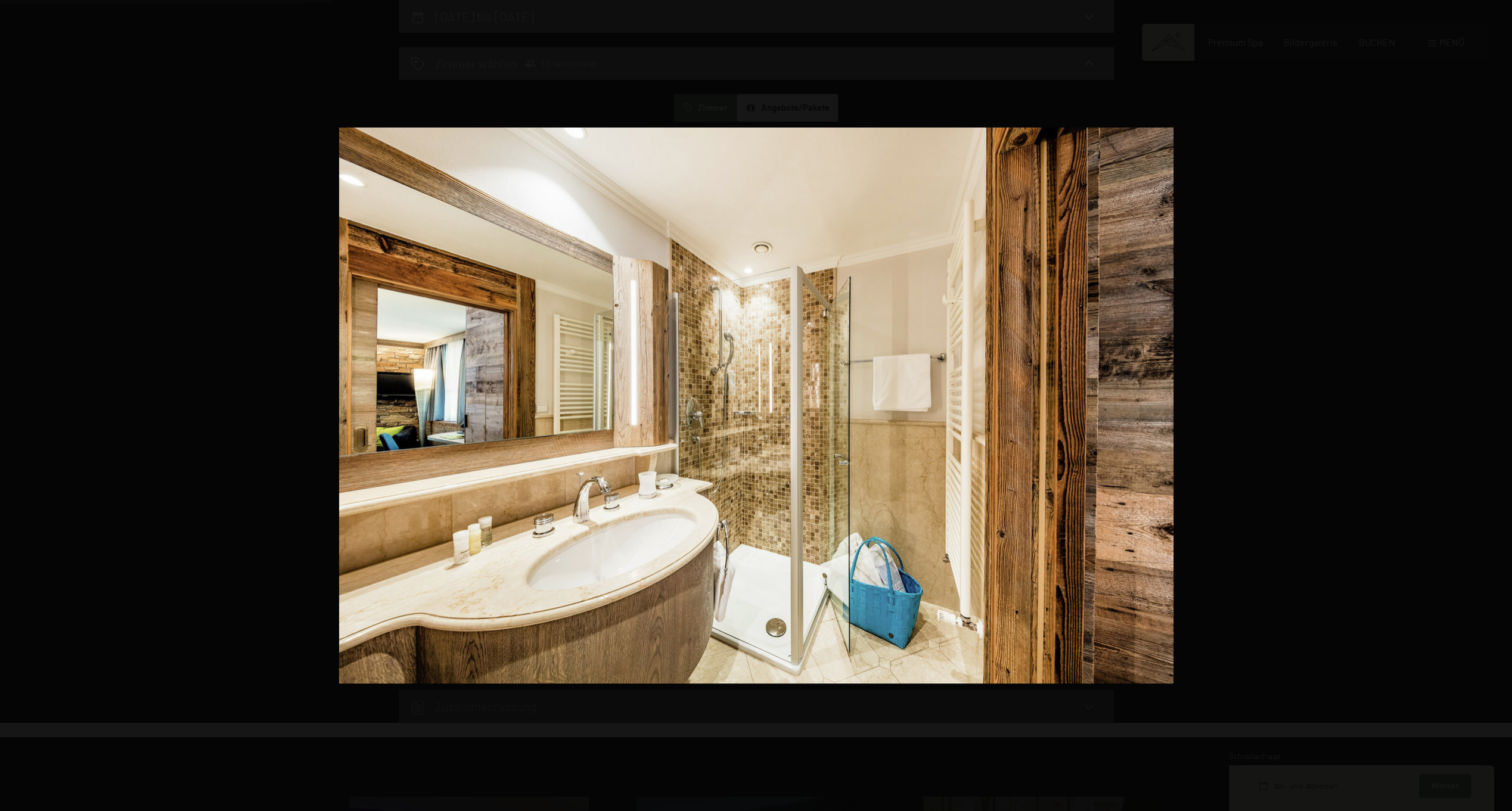
click at [1494, 403] on button "button" at bounding box center [1491, 406] width 42 height 60
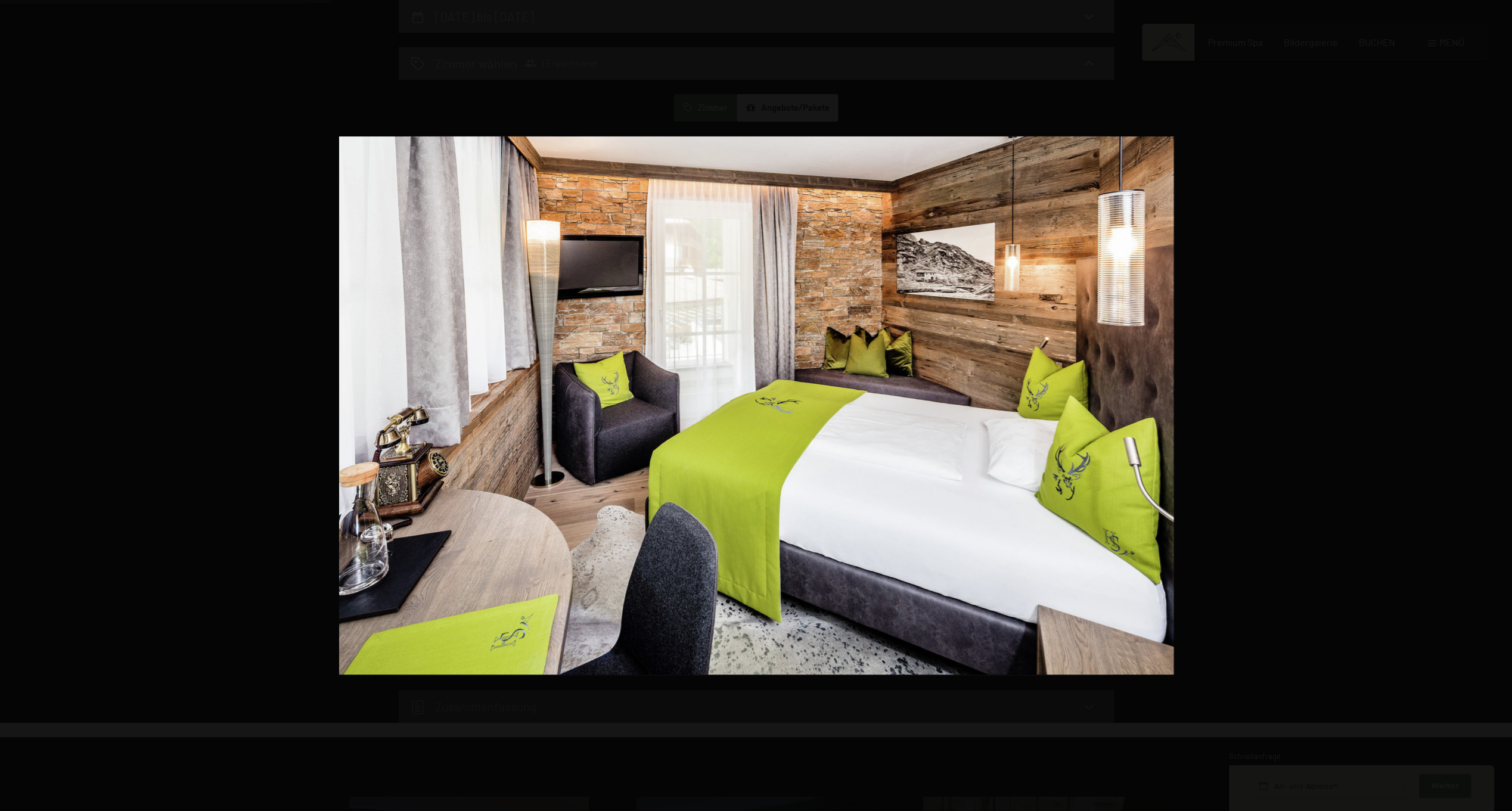
click at [1494, 403] on button "button" at bounding box center [1491, 406] width 42 height 60
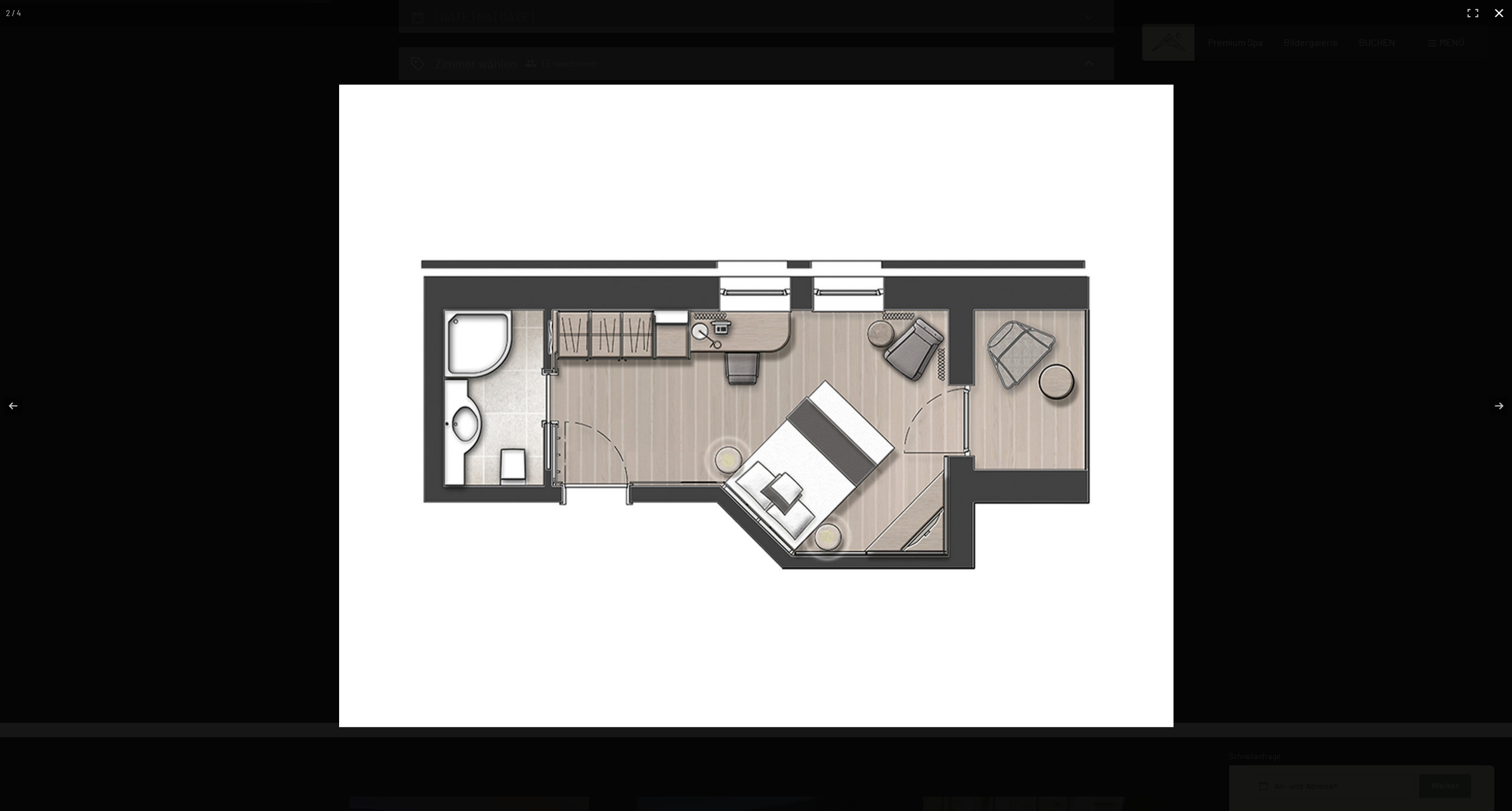
click at [1498, 10] on button "button" at bounding box center [1498, 13] width 26 height 26
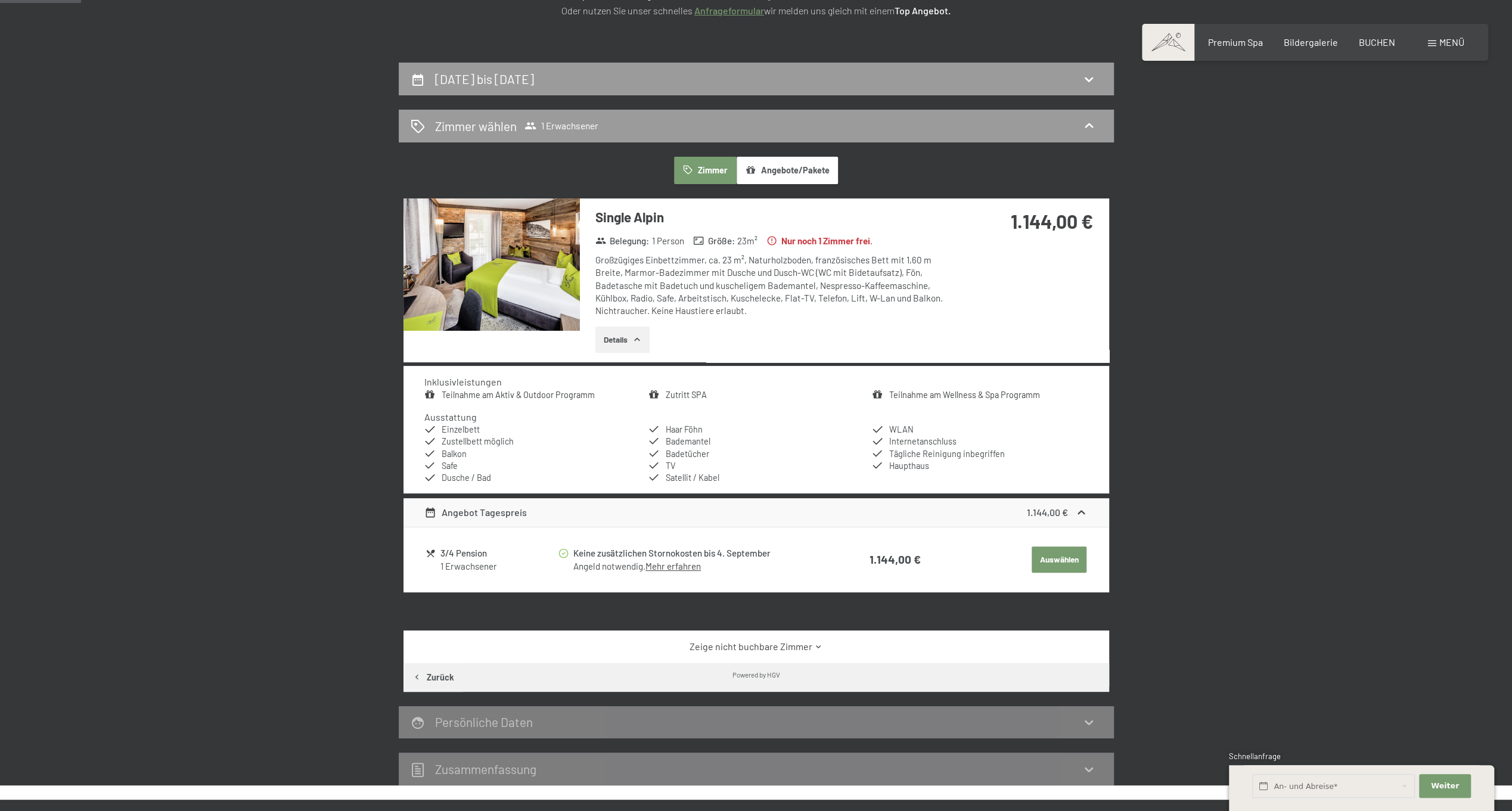
scroll to position [0, 0]
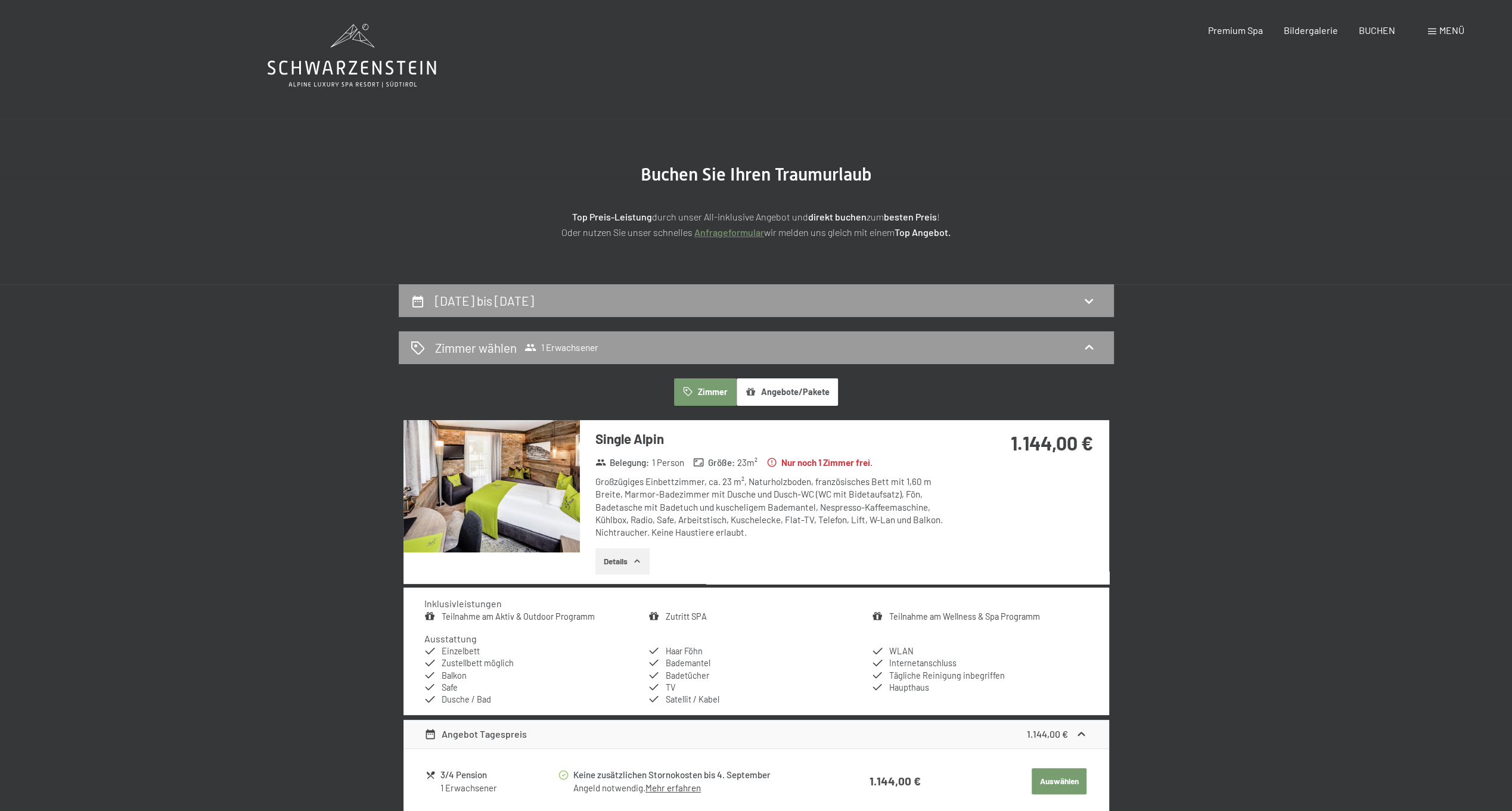
click at [352, 49] on icon at bounding box center [352, 55] width 169 height 64
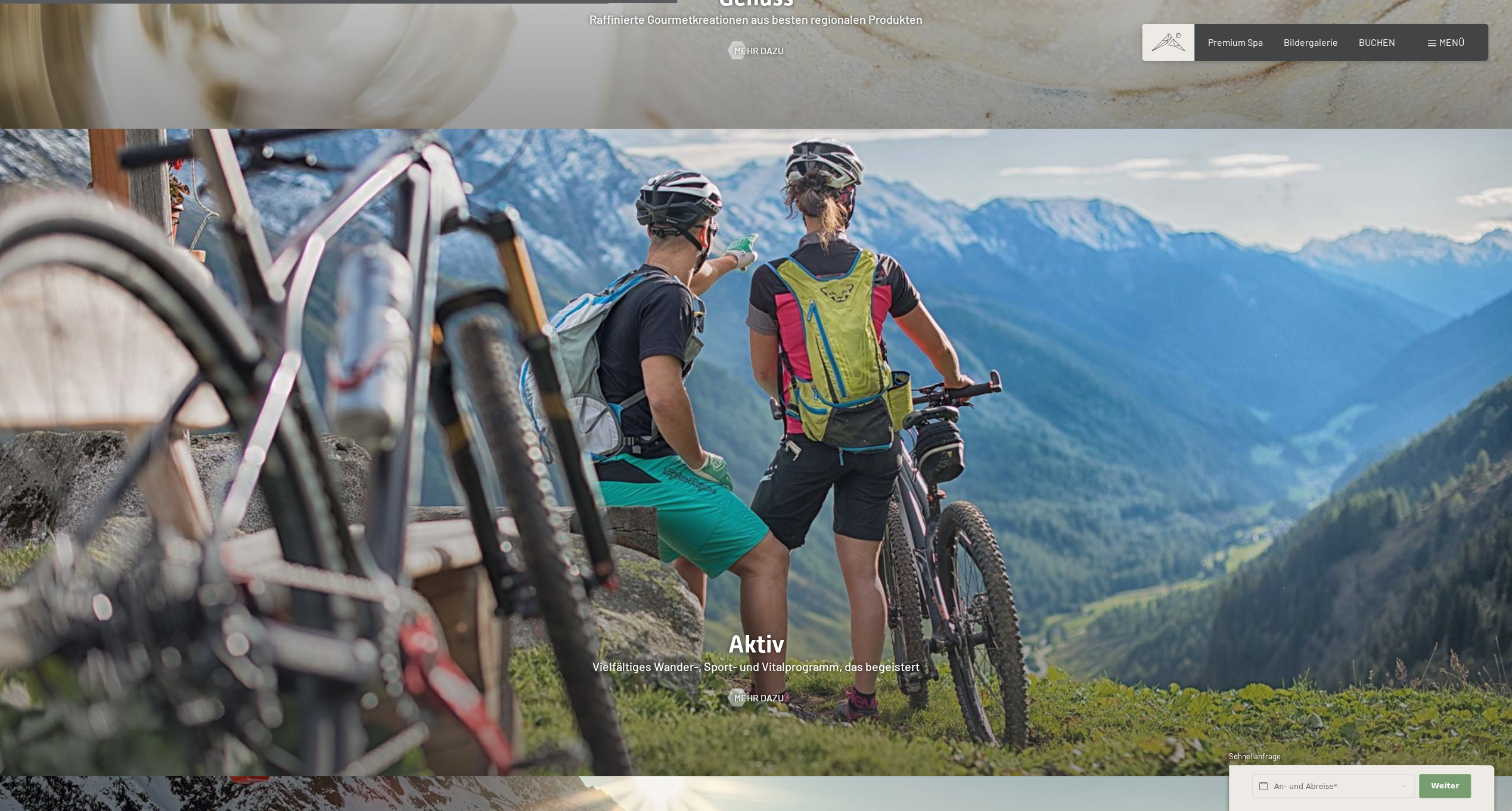
scroll to position [3455, 0]
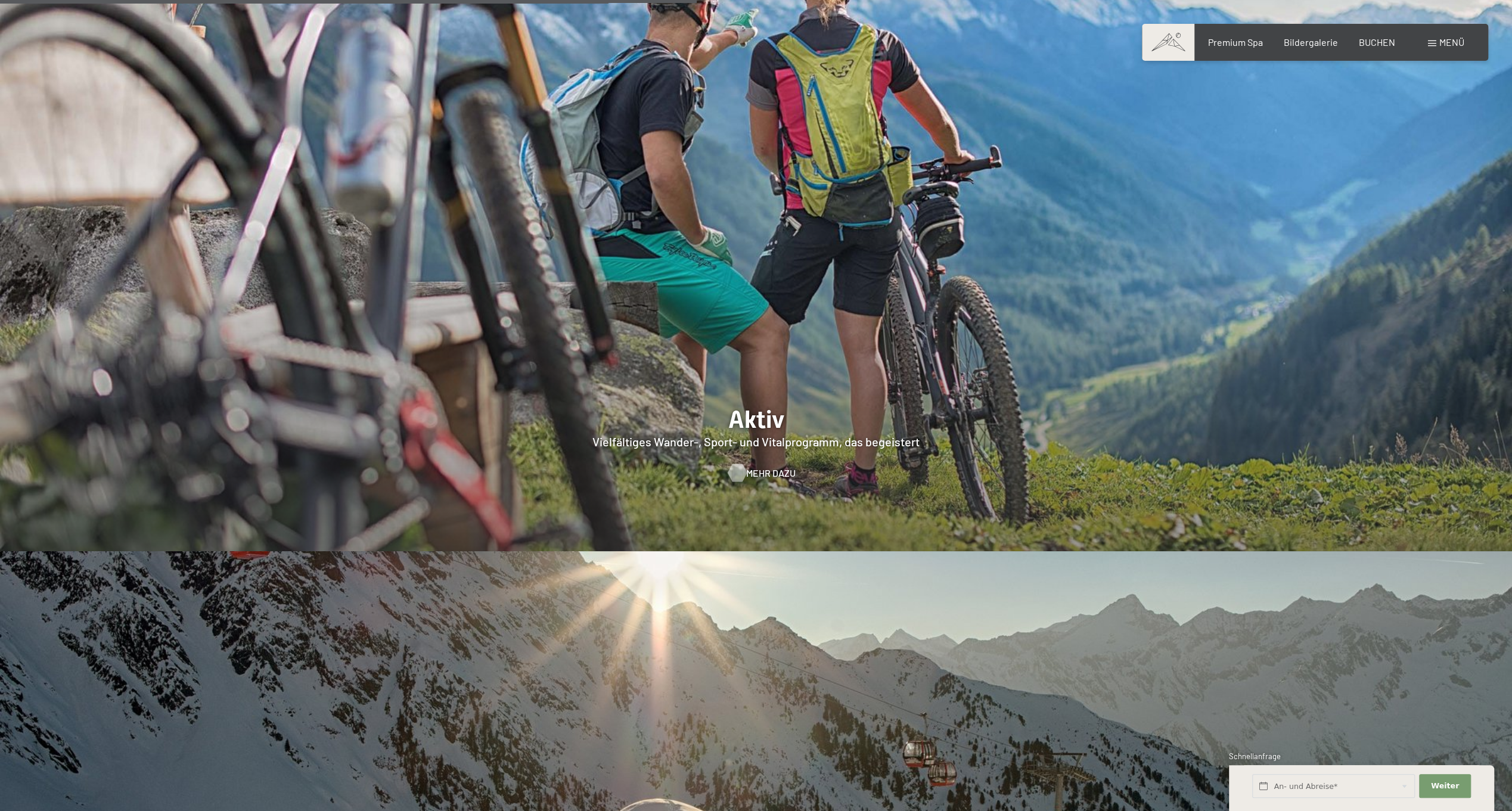
click at [742, 464] on div at bounding box center [737, 472] width 10 height 18
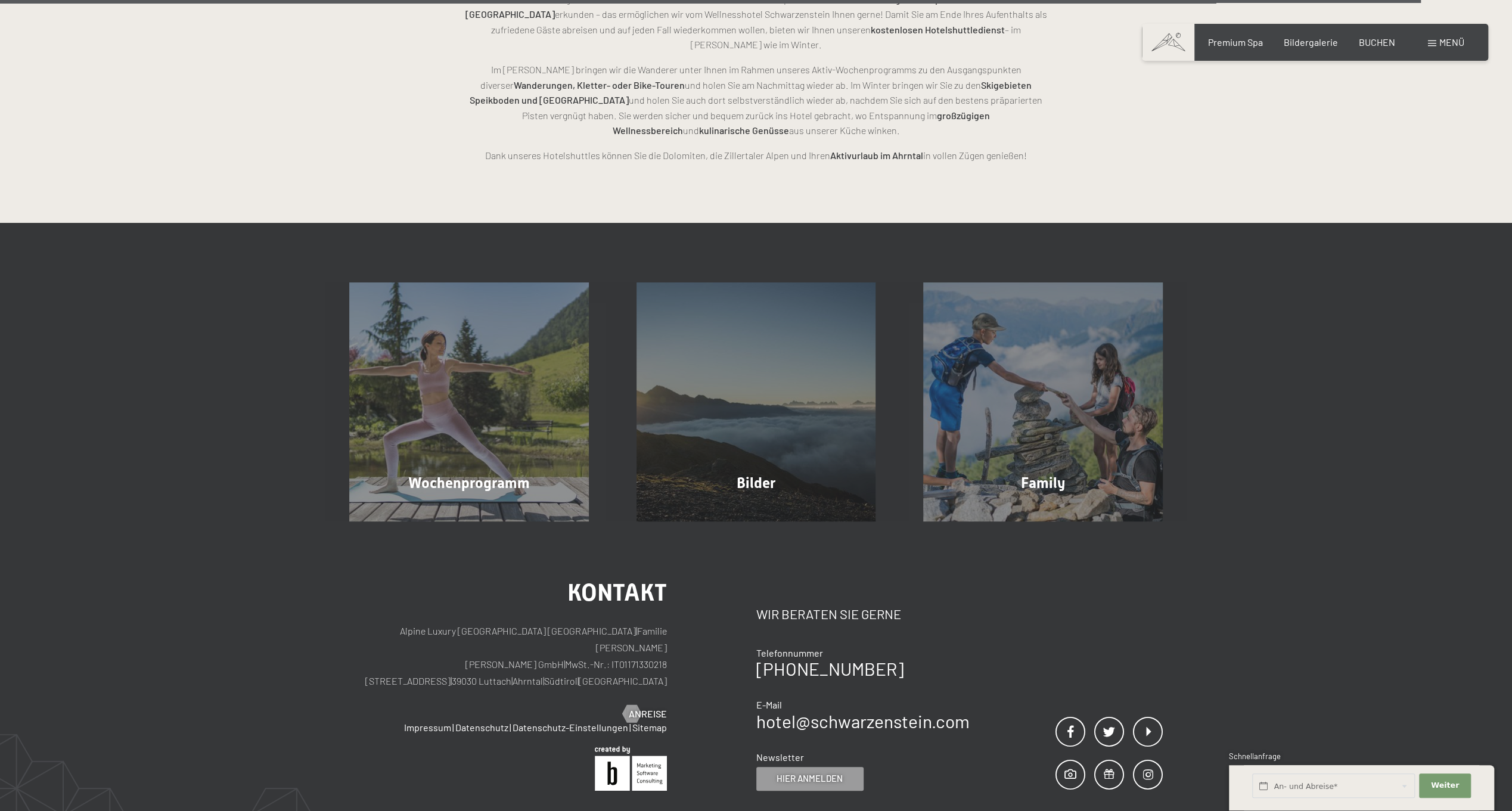
scroll to position [3687, 0]
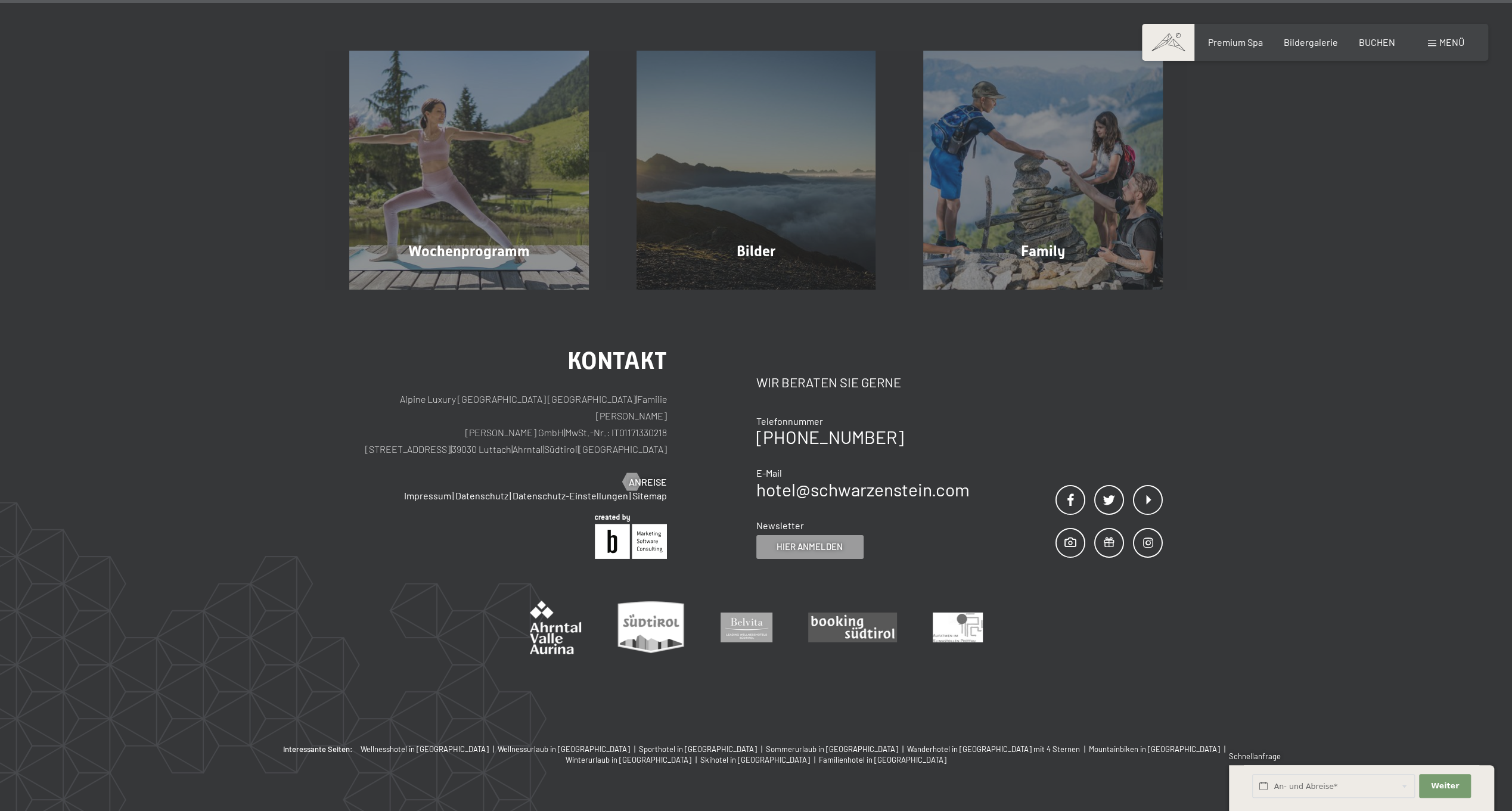
drag, startPoint x: 448, startPoint y: 399, endPoint x: 565, endPoint y: 406, distance: 117.2
click at [565, 406] on p "Alpine Luxury SPA Resort SCHWARZENSTEIN | Familie Zimmerhofer Otmar Zimmerhofer…" at bounding box center [508, 424] width 317 height 67
drag, startPoint x: 565, startPoint y: 406, endPoint x: 543, endPoint y: 403, distance: 22.2
copy p "Dorfstraße 11 | 39030 Luttach"
click at [996, 559] on div at bounding box center [756, 606] width 814 height 96
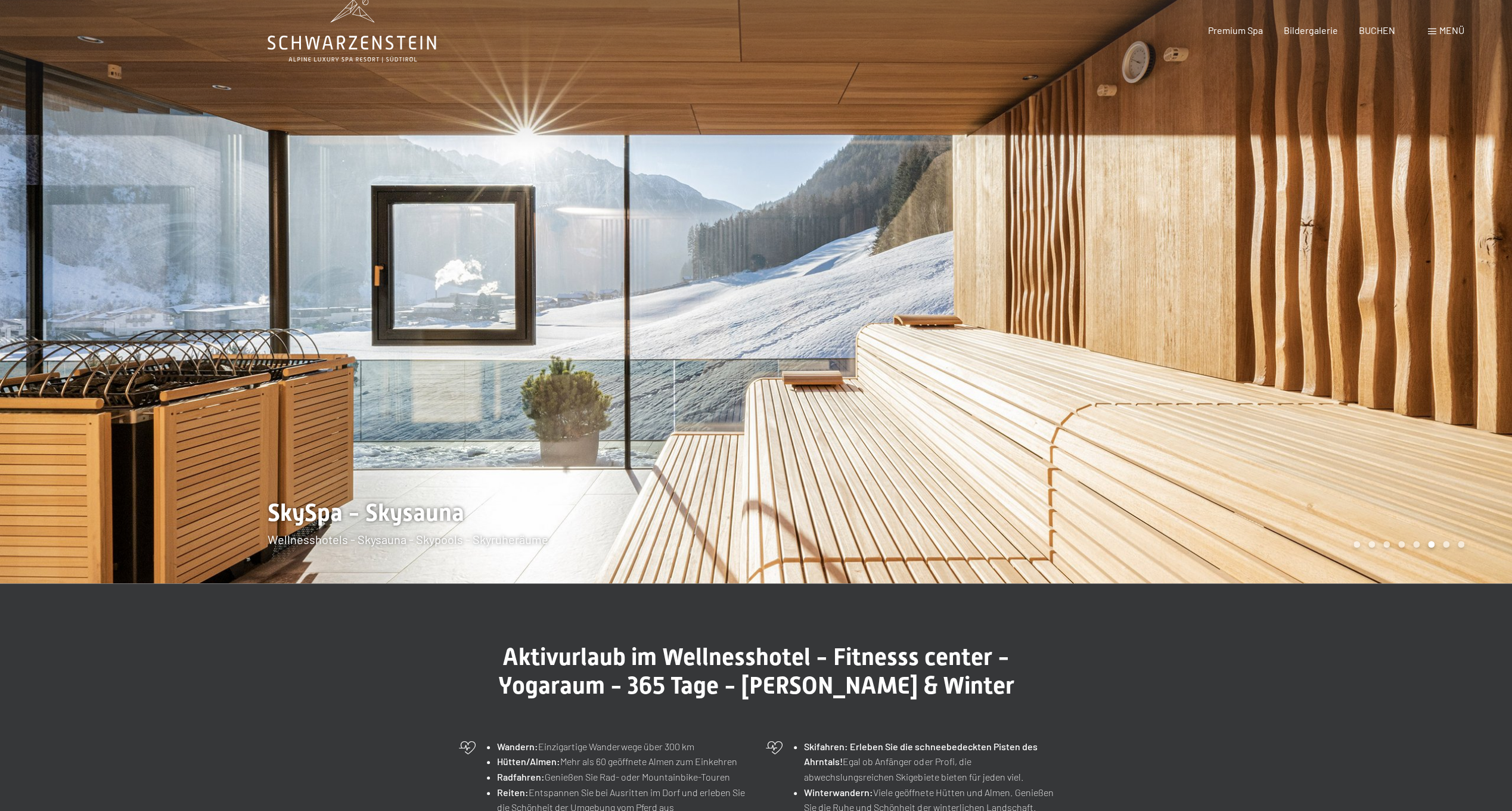
scroll to position [0, 0]
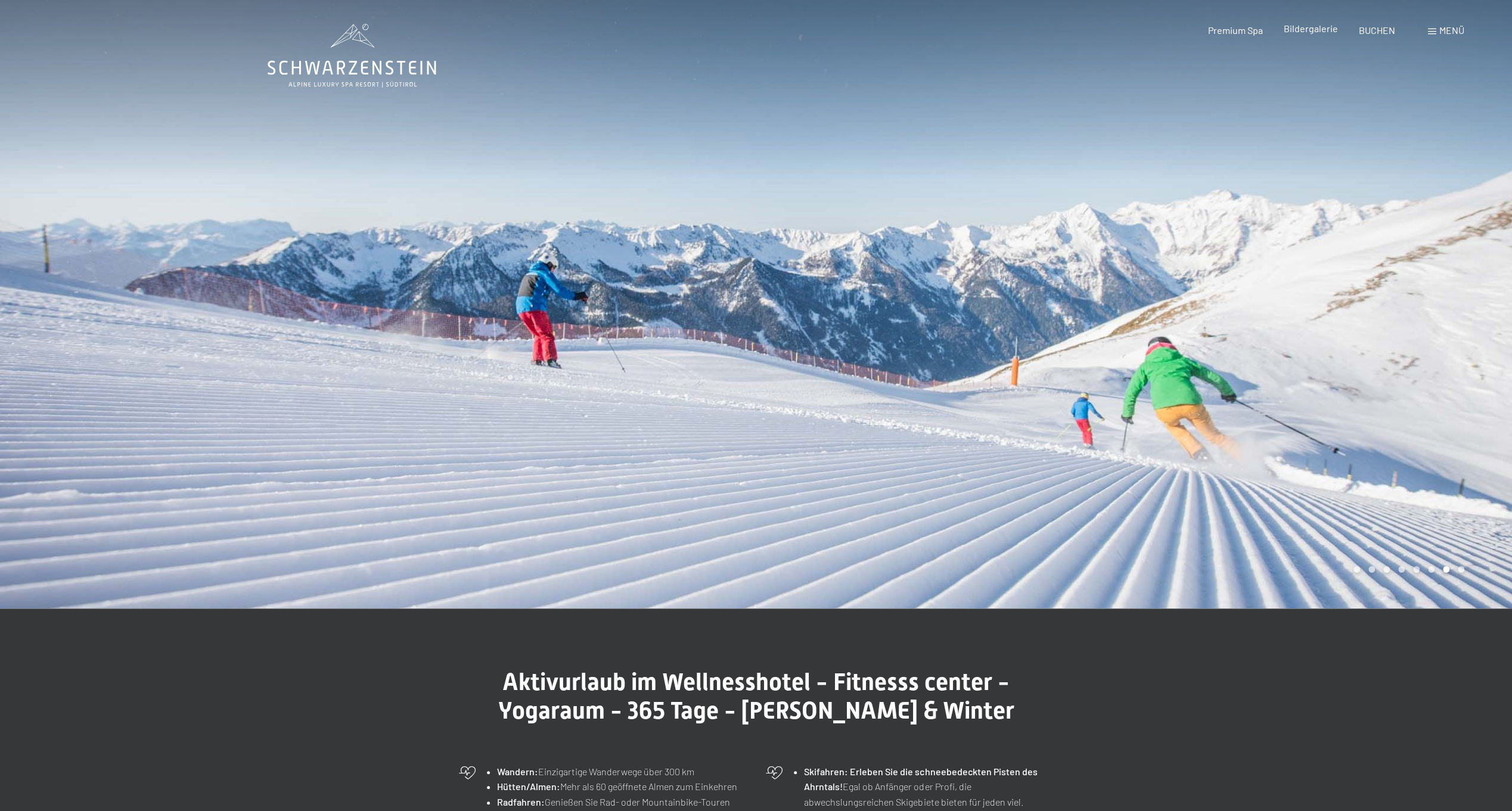
click at [1306, 30] on span "Bildergalerie" at bounding box center [1311, 28] width 55 height 11
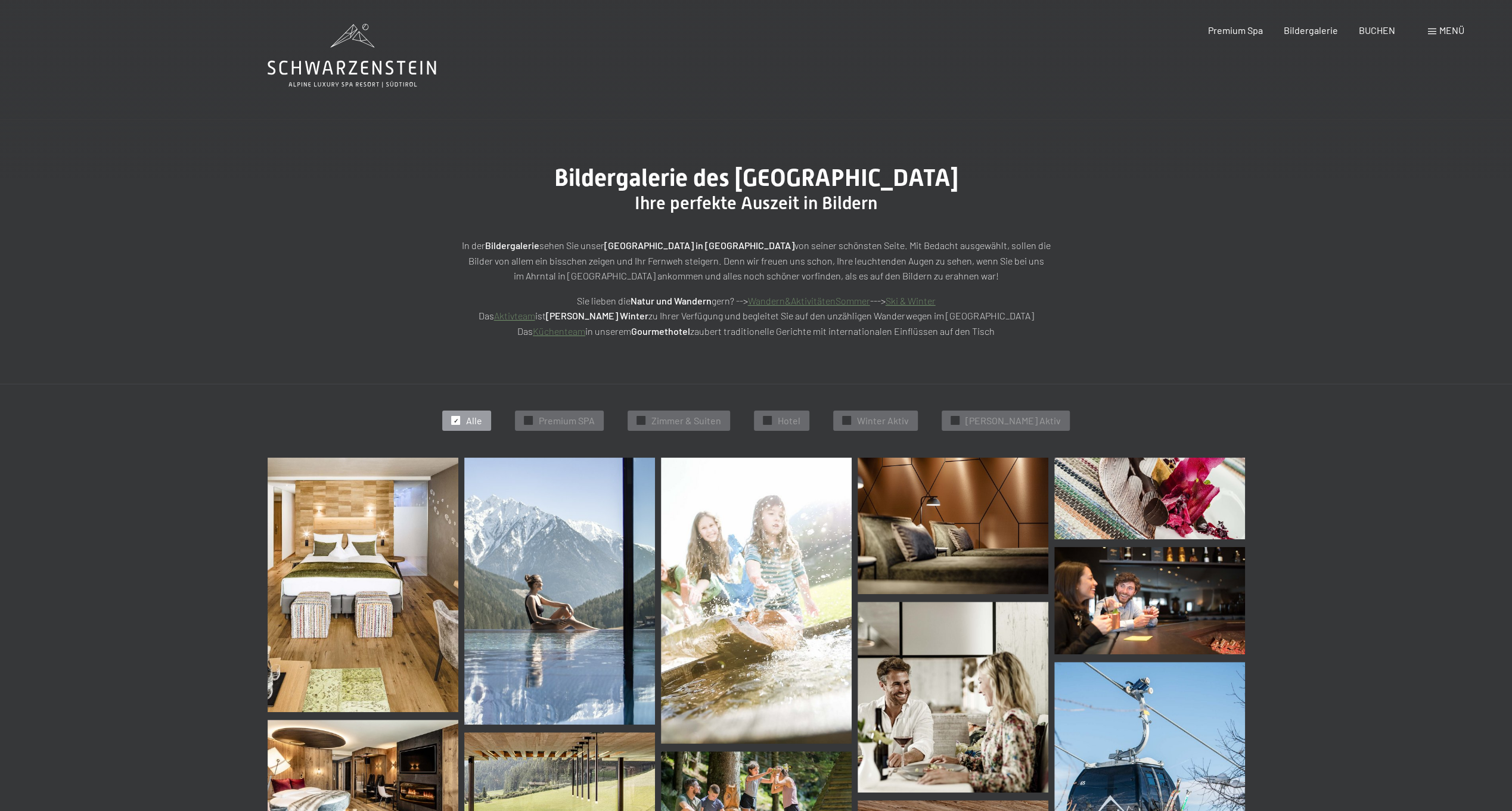
click at [355, 82] on icon at bounding box center [352, 55] width 169 height 64
